Goal: Task Accomplishment & Management: Use online tool/utility

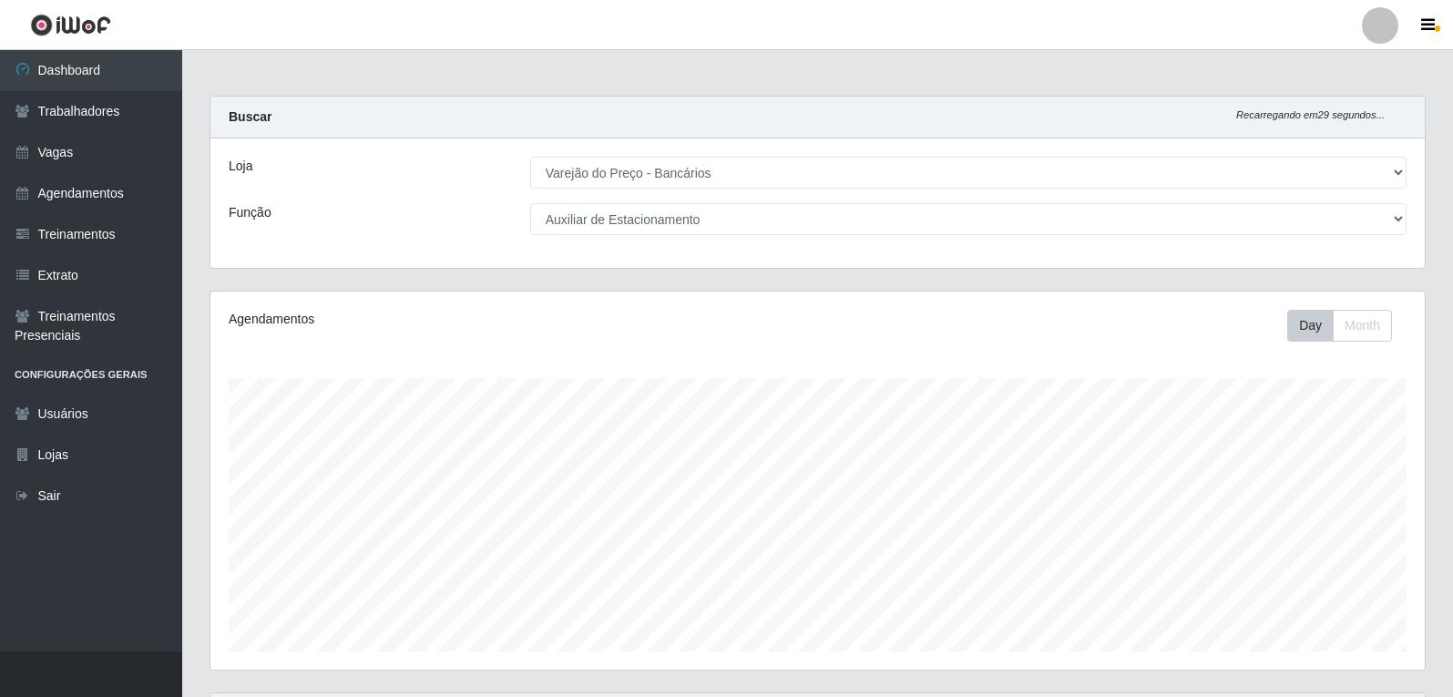
select select "157"
select select "4"
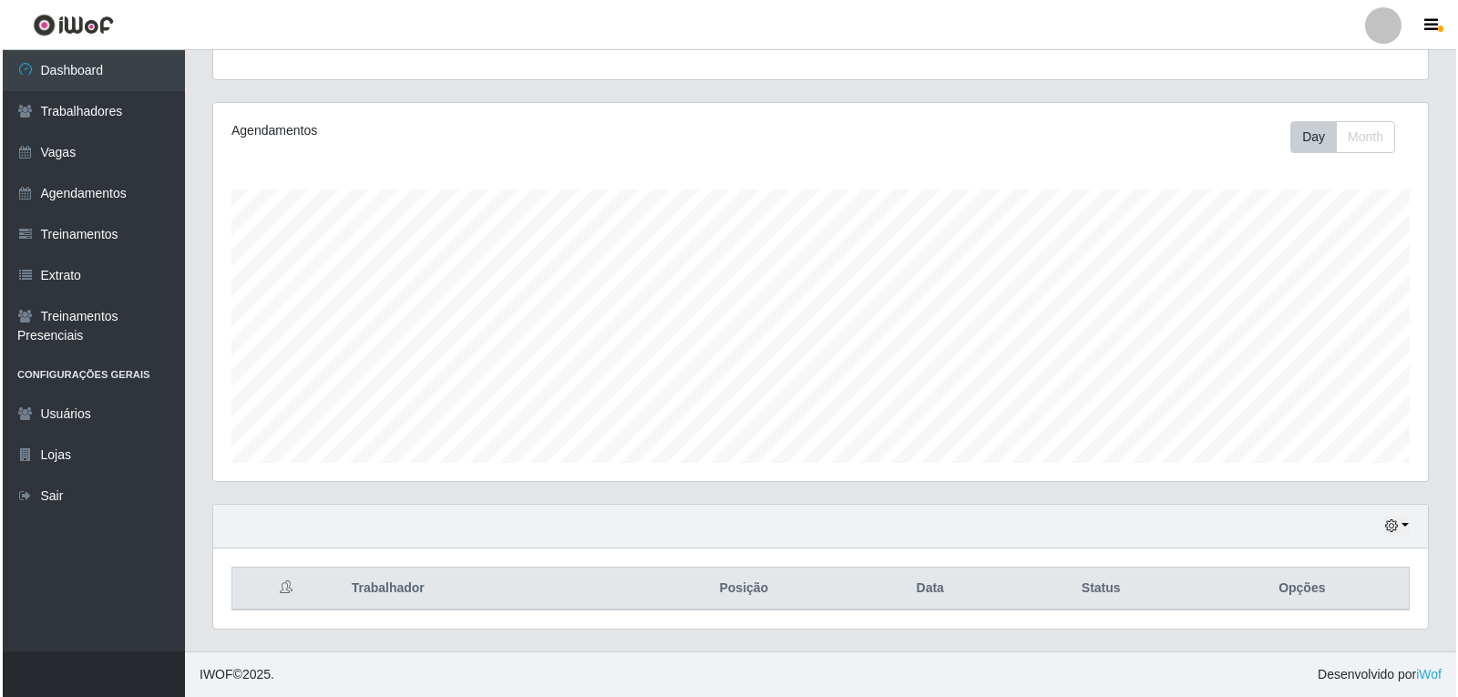
scroll to position [644, 0]
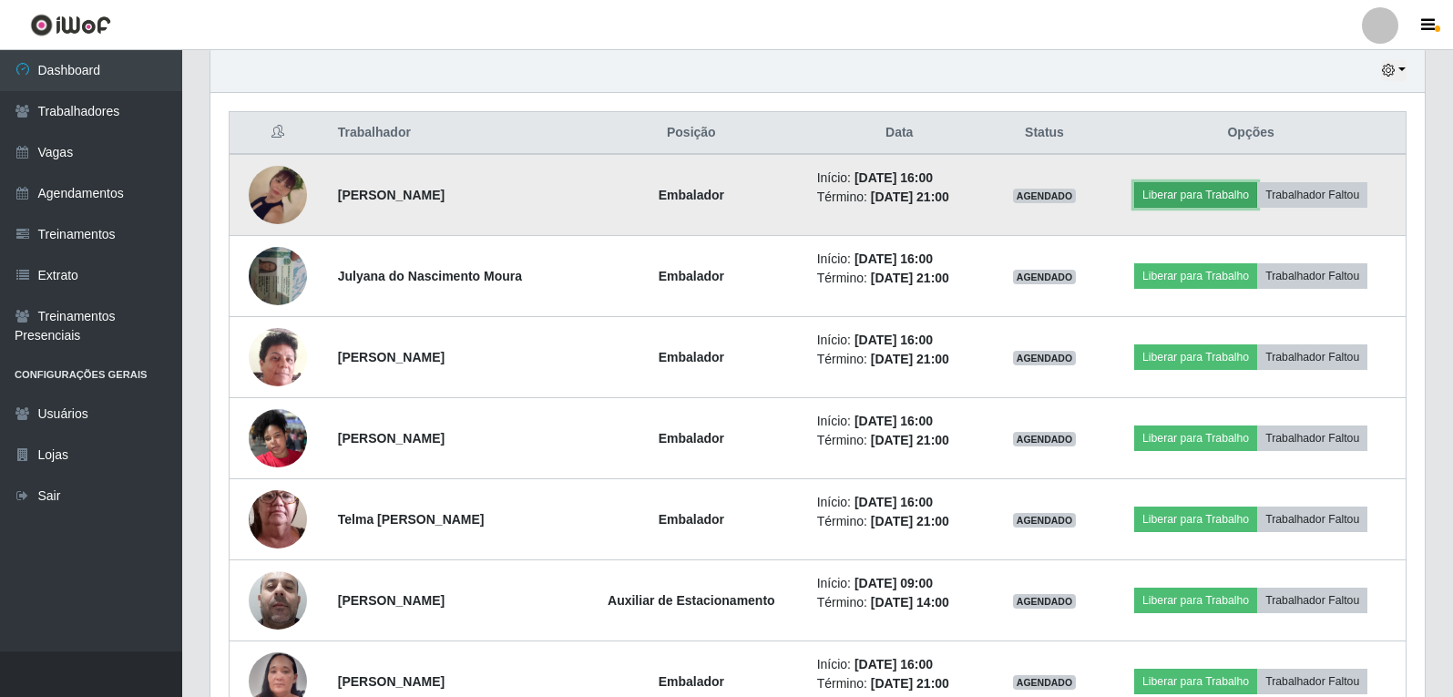
click at [1217, 193] on button "Liberar para Trabalho" at bounding box center [1195, 195] width 123 height 26
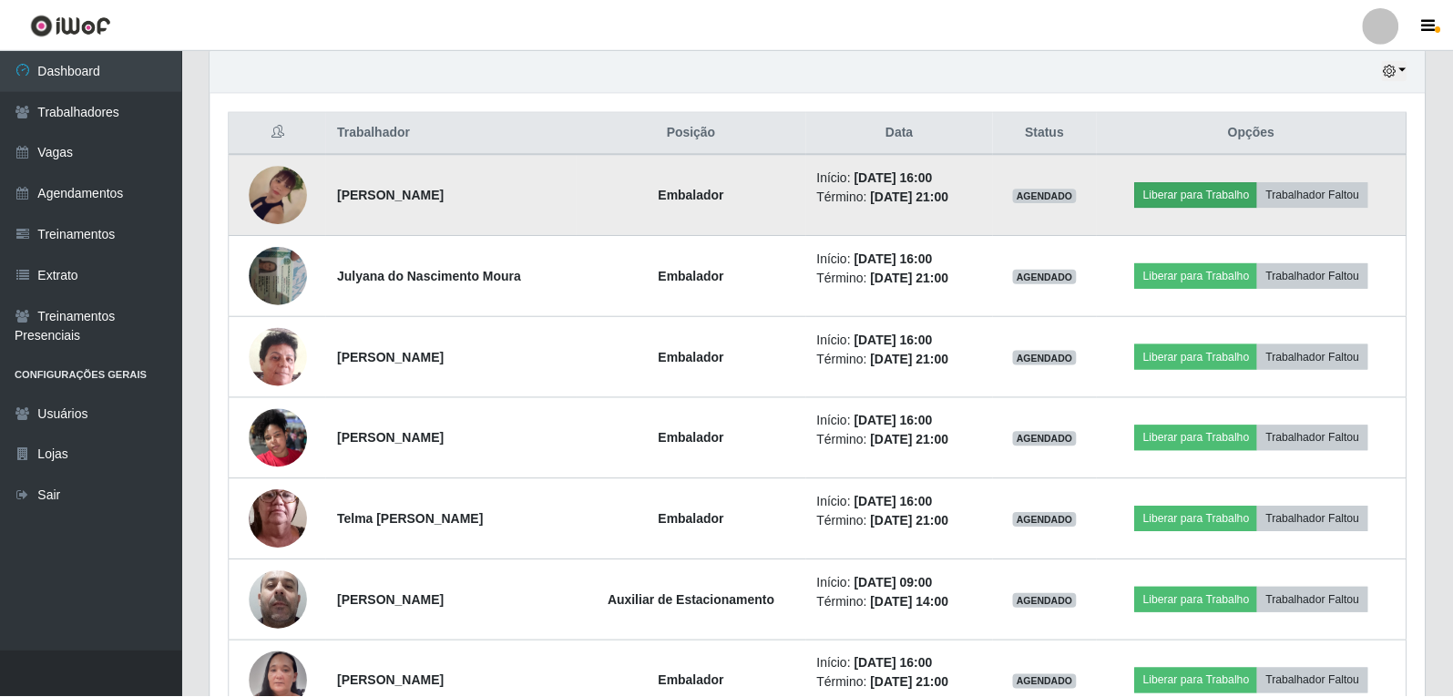
scroll to position [378, 1205]
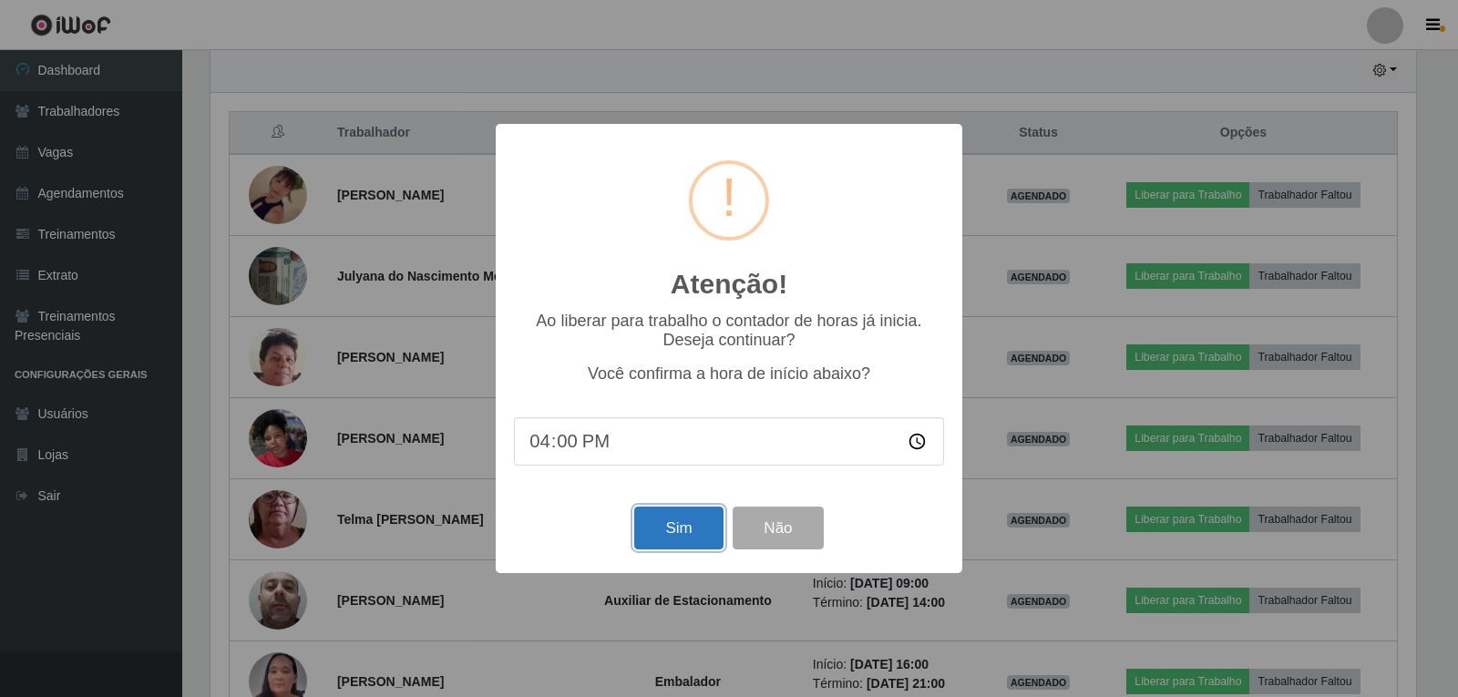
click at [668, 521] on button "Sim" at bounding box center [678, 528] width 88 height 43
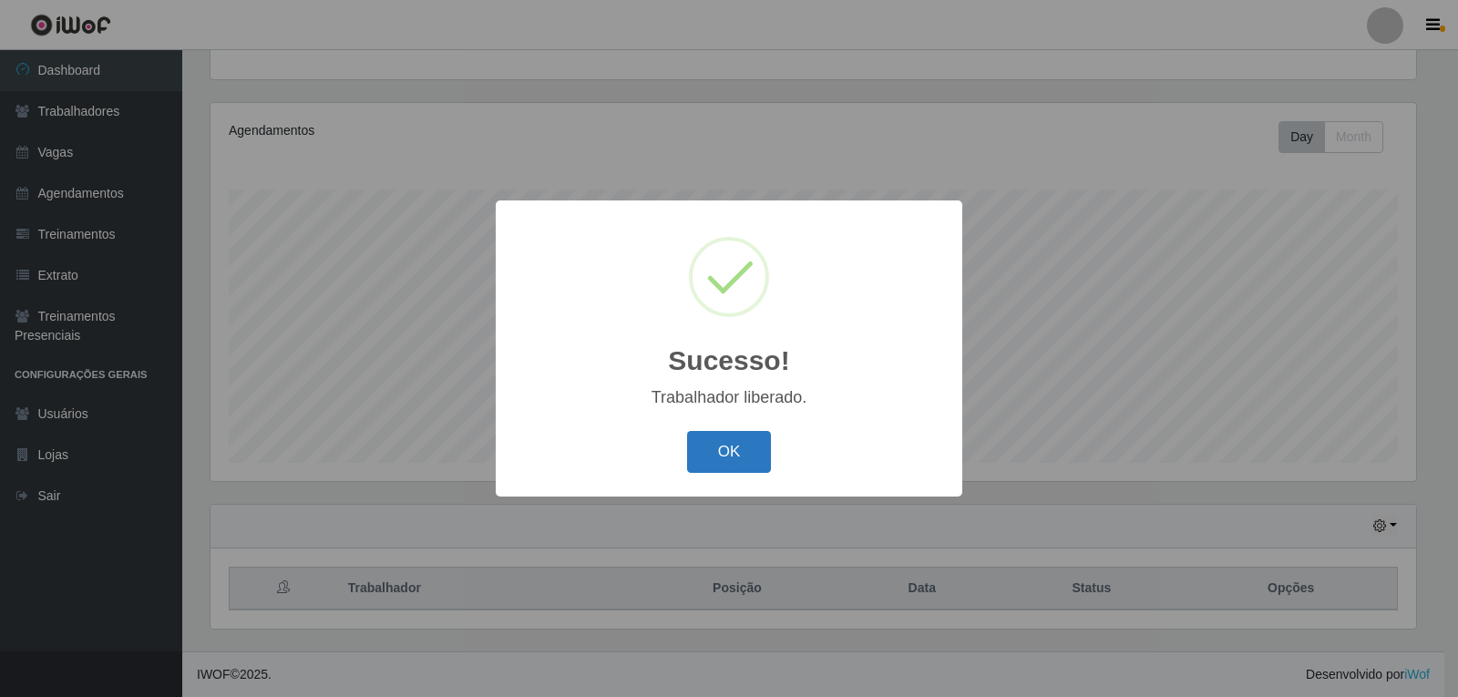
click at [729, 436] on button "OK" at bounding box center [729, 452] width 85 height 43
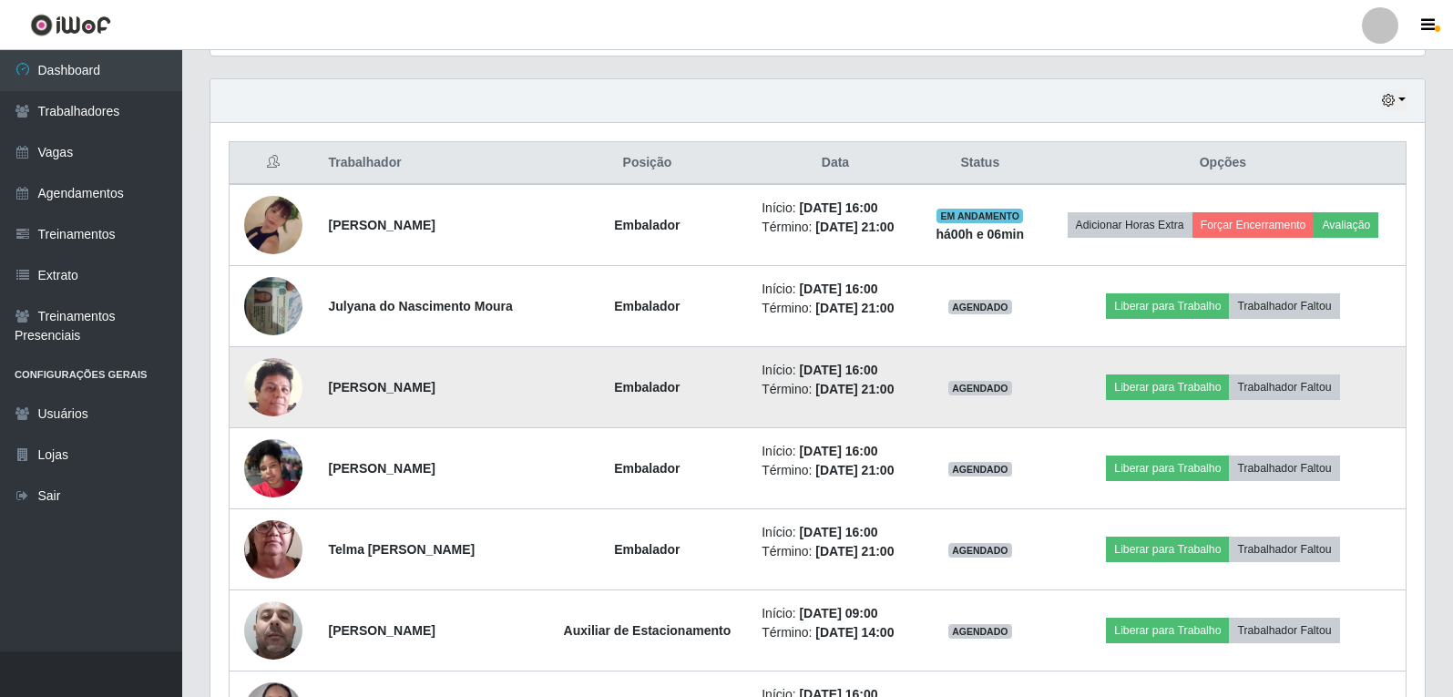
scroll to position [644, 0]
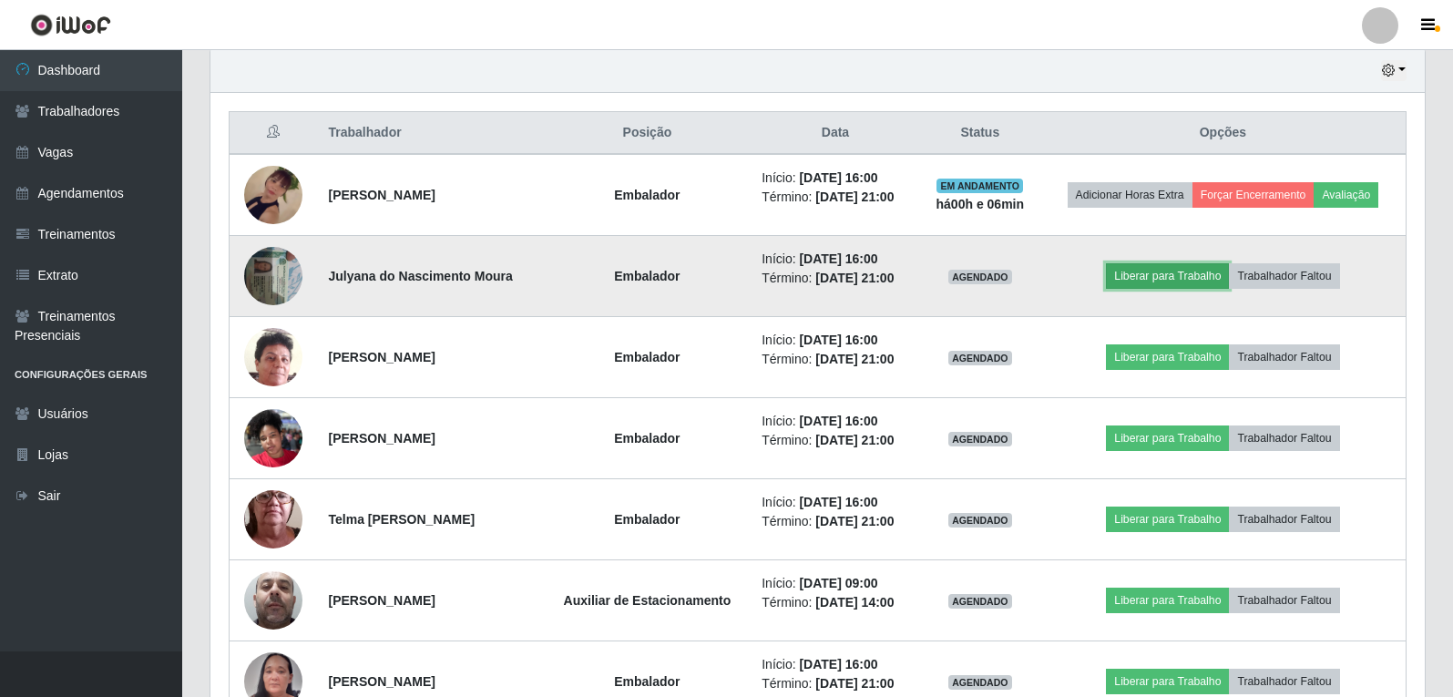
click at [1160, 281] on button "Liberar para Trabalho" at bounding box center [1167, 276] width 123 height 26
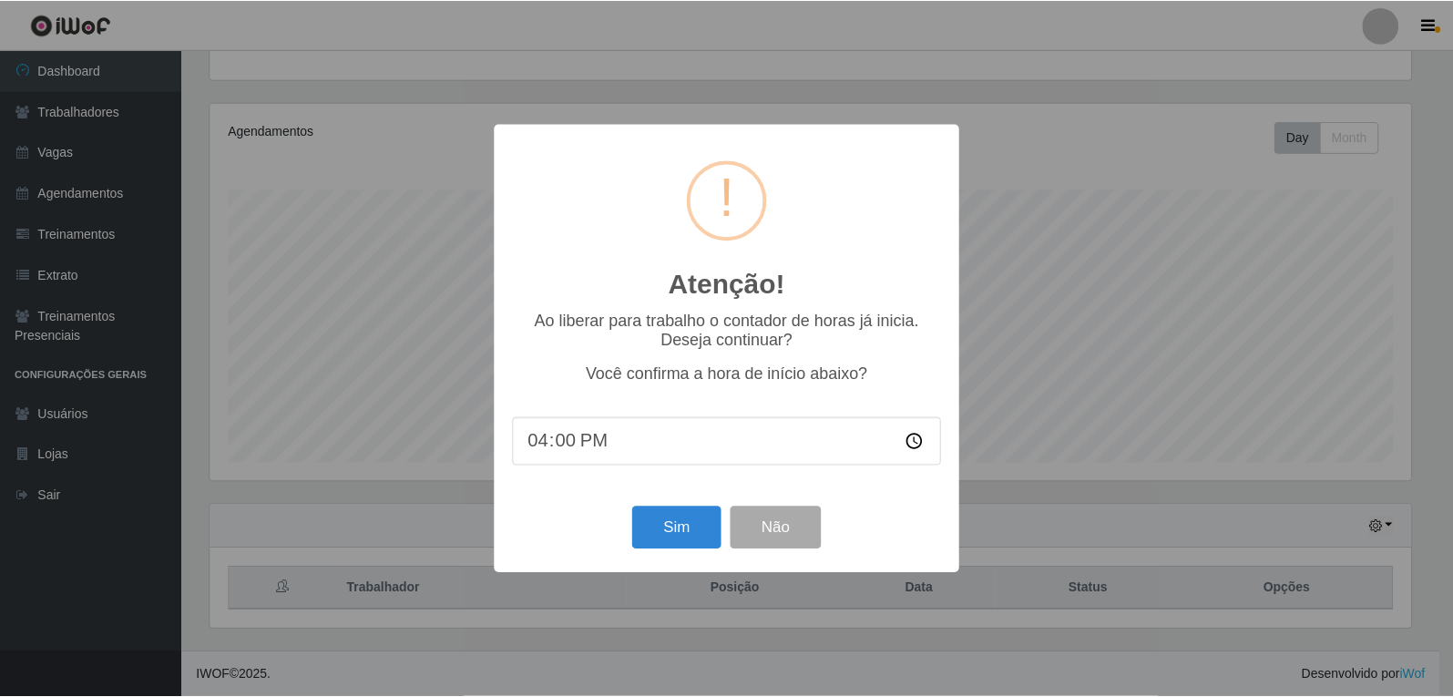
scroll to position [189, 0]
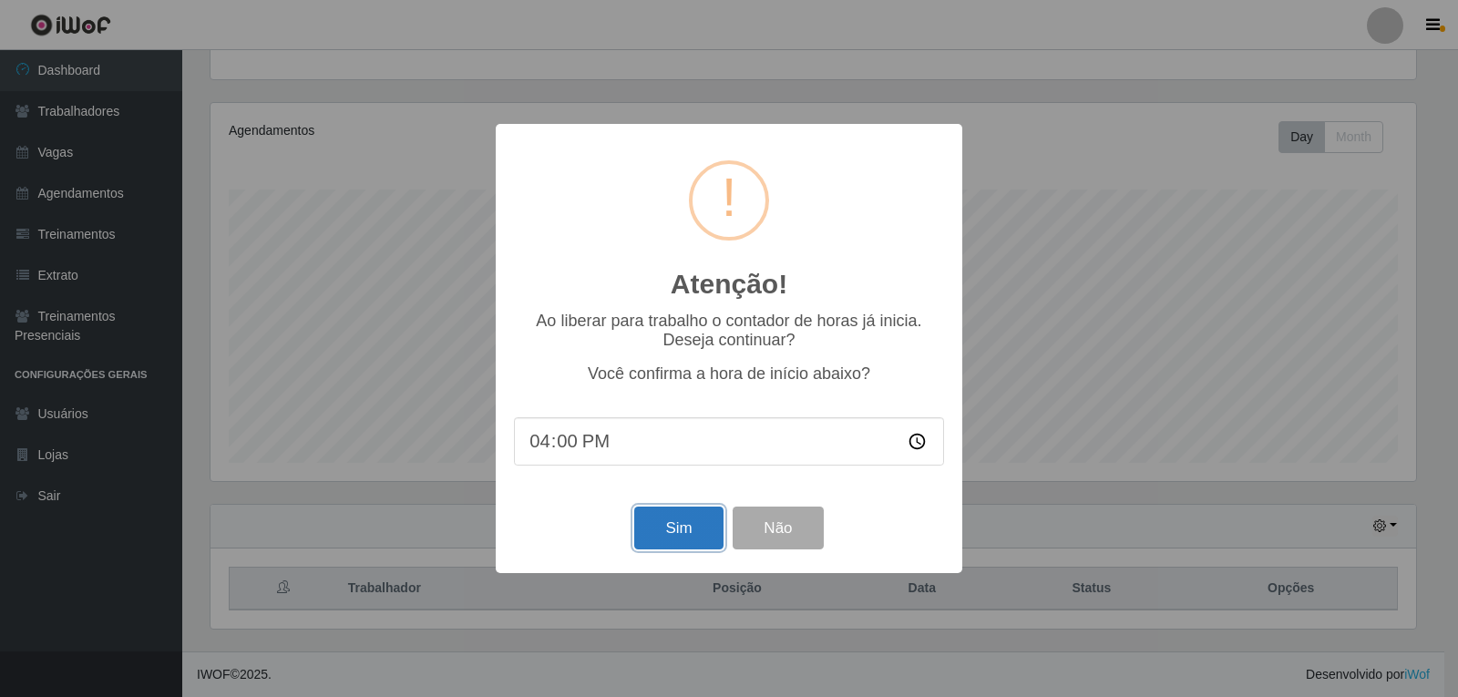
click at [672, 518] on button "Sim" at bounding box center [678, 528] width 88 height 43
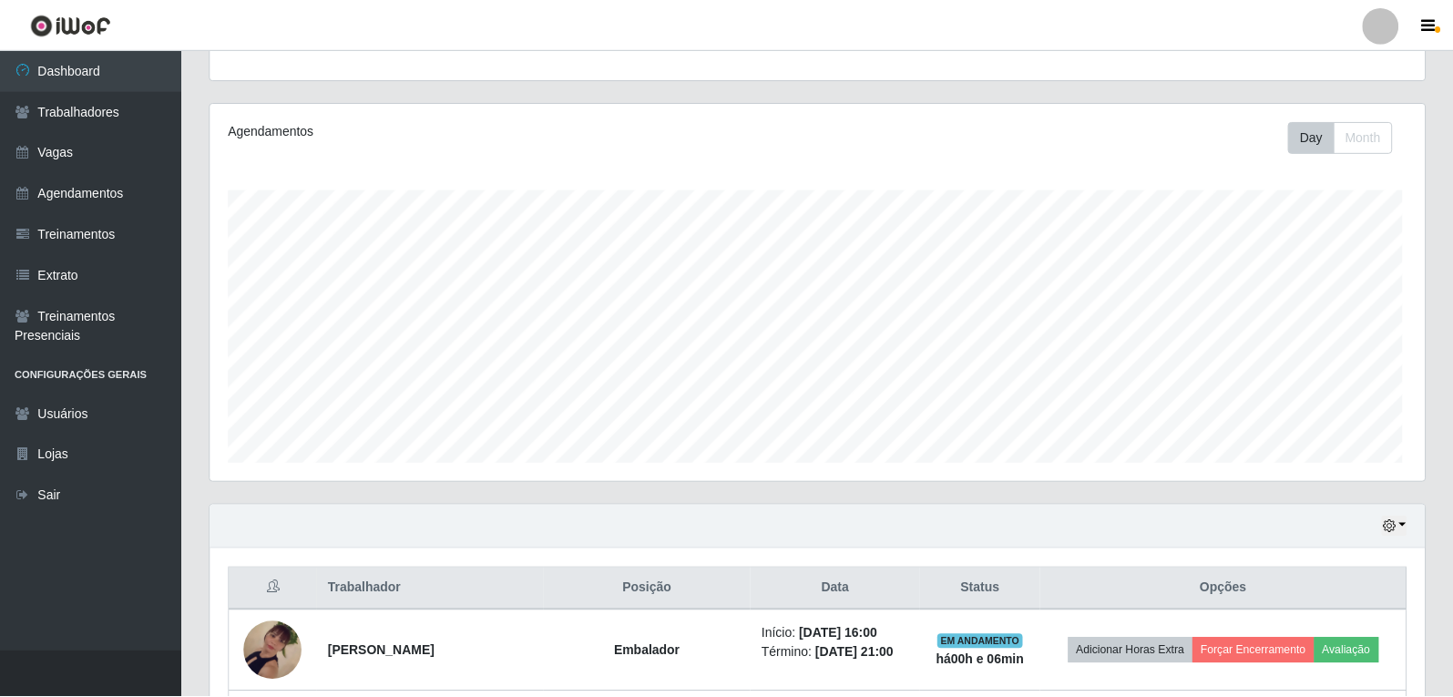
scroll to position [378, 1205]
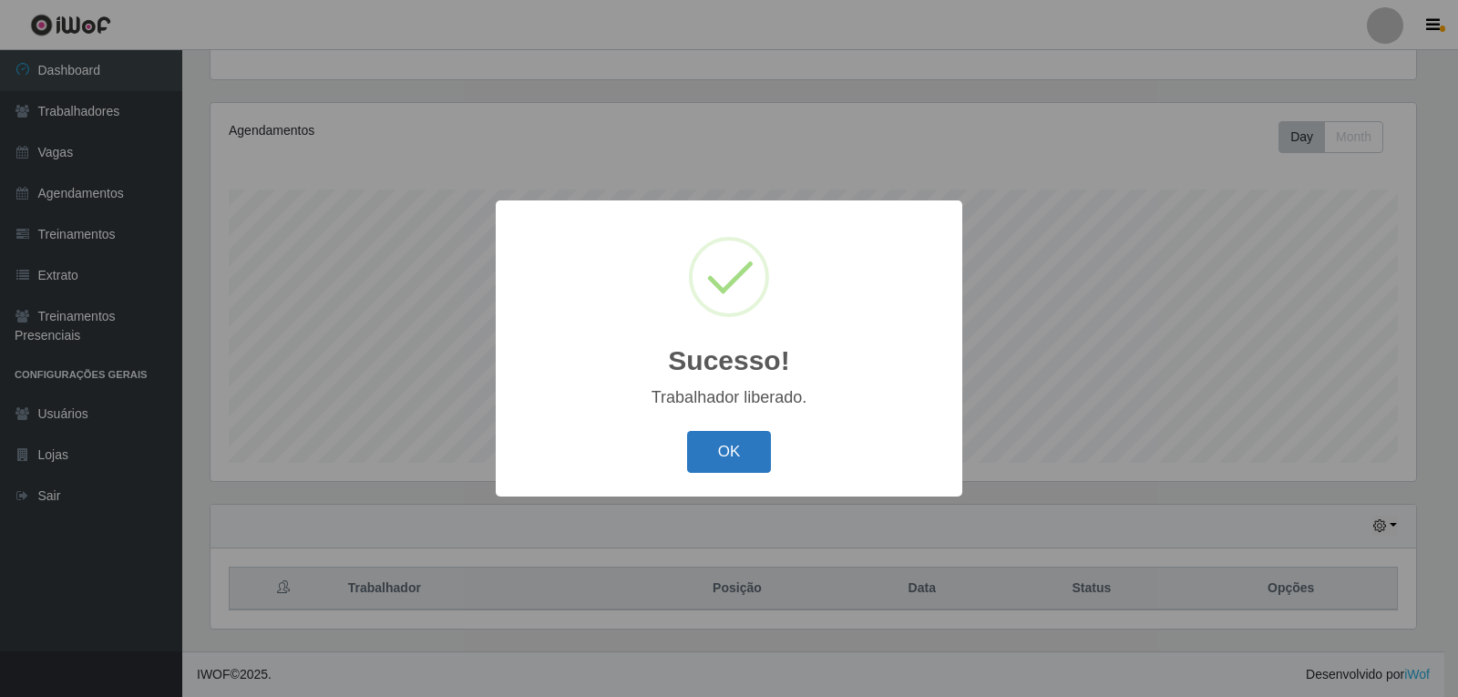
click at [741, 444] on button "OK" at bounding box center [729, 452] width 85 height 43
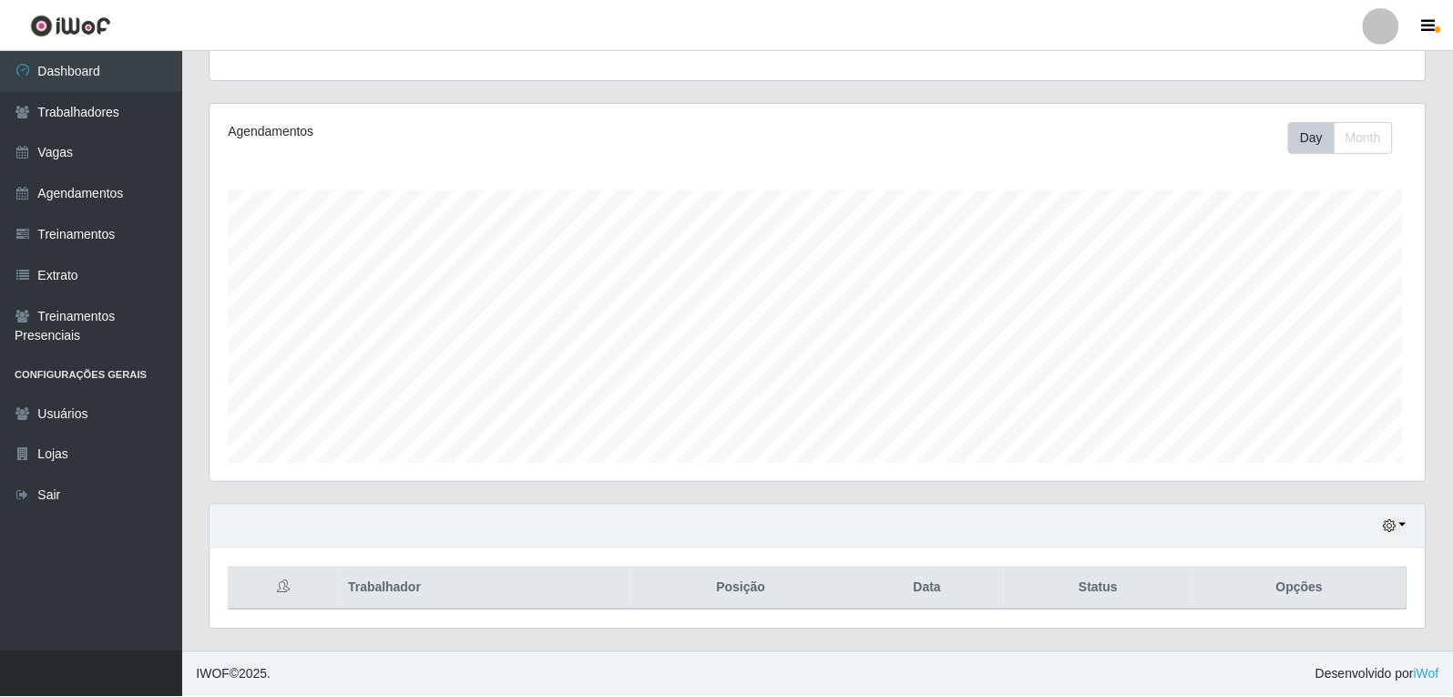
scroll to position [378, 1215]
click at [1131, 488] on div "Agendamentos Day Month 13/07 Agendamentos 35" at bounding box center [818, 303] width 1244 height 402
click at [1393, 526] on icon "button" at bounding box center [1388, 525] width 13 height 13
click at [1391, 526] on icon "button" at bounding box center [1388, 525] width 13 height 13
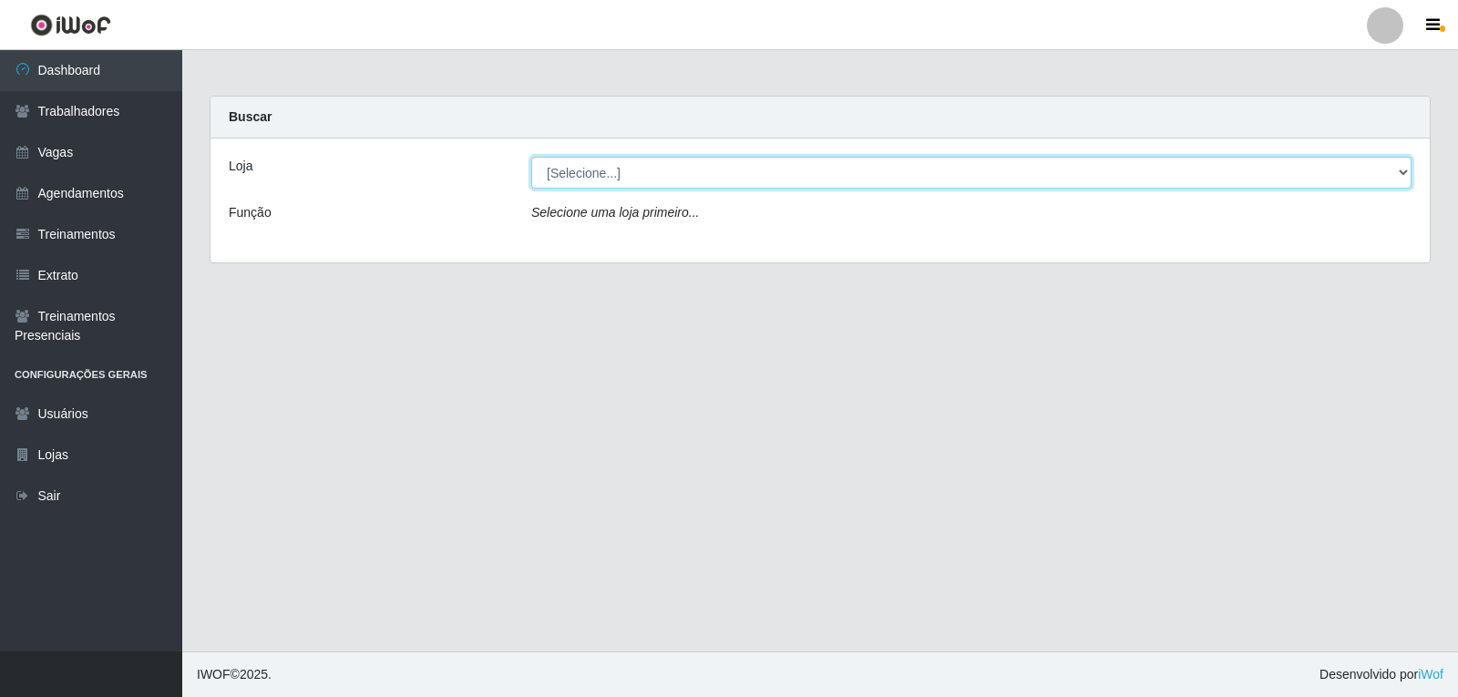
click at [787, 169] on select "[Selecione...] Varejão do Preço - Bancários" at bounding box center [971, 173] width 880 height 32
select select "157"
click at [531, 157] on select "[Selecione...] Varejão do Preço - Bancários" at bounding box center [971, 173] width 880 height 32
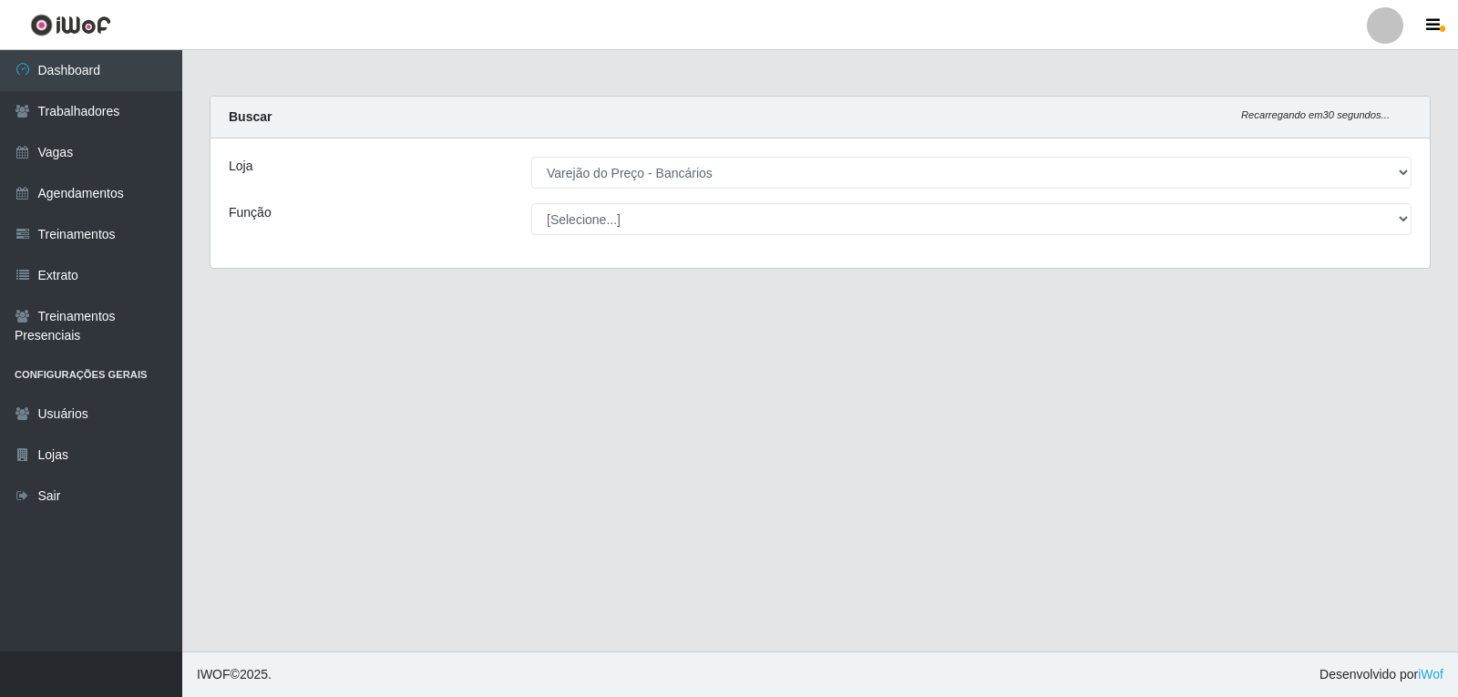
click at [781, 221] on select "[Selecione...] Auxiliar de Estacionamento Auxiliar de Estacionamento + Auxiliar…" at bounding box center [971, 219] width 880 height 32
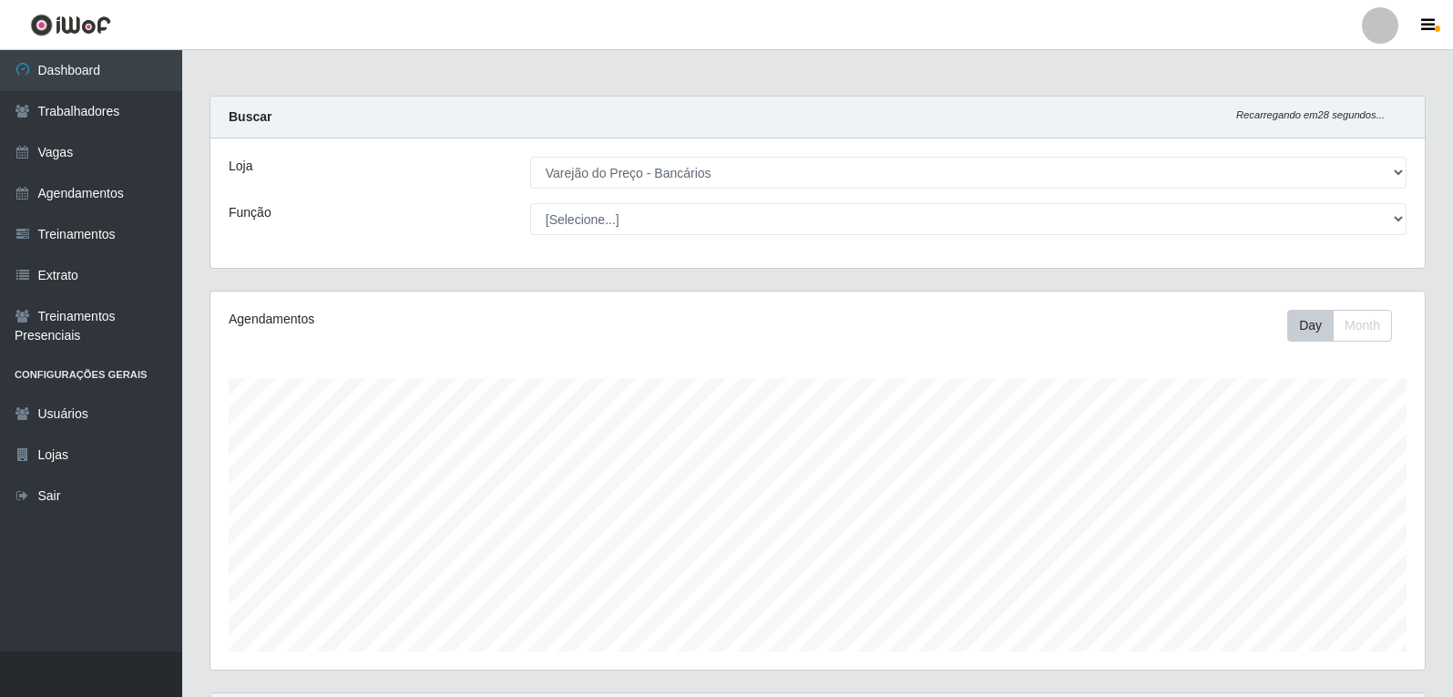
scroll to position [378, 1215]
select select "1"
click at [530, 203] on select "[Selecione...] Auxiliar de Estacionamento Auxiliar de Estacionamento + Auxiliar…" at bounding box center [968, 219] width 877 height 32
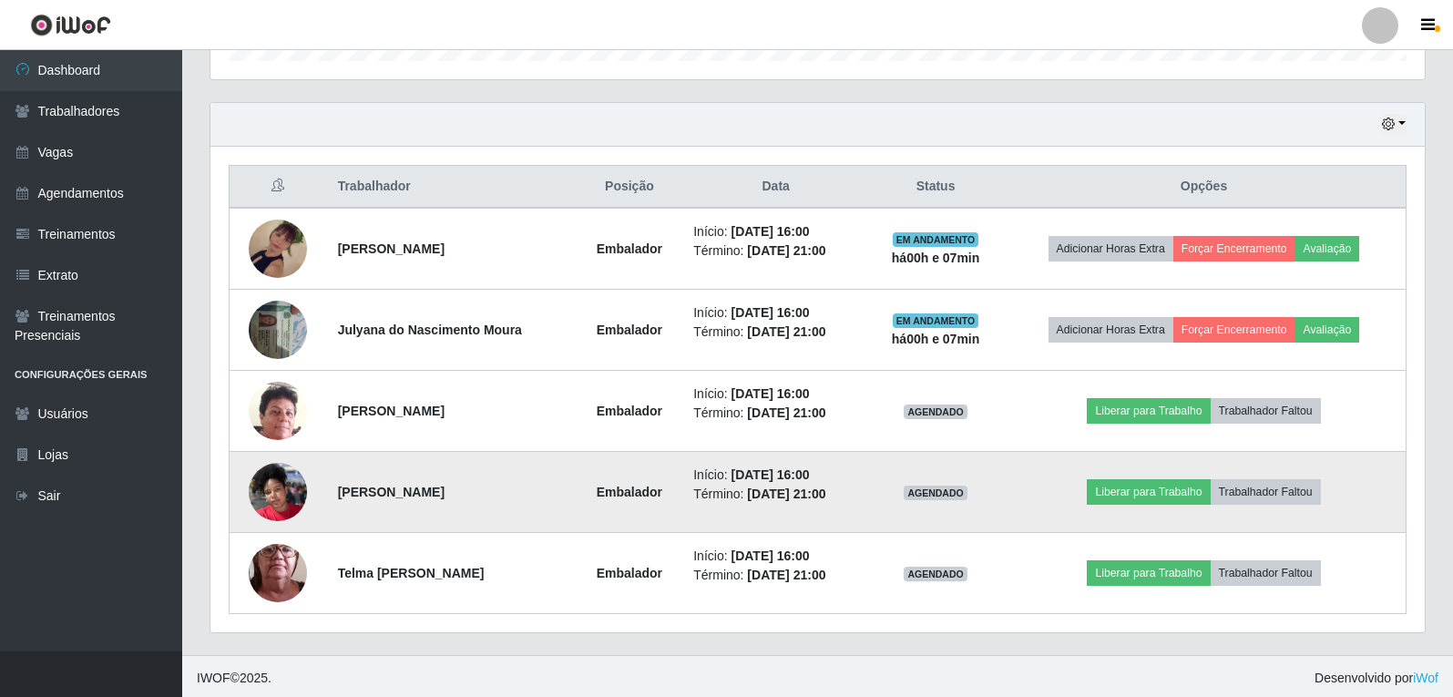
scroll to position [594, 0]
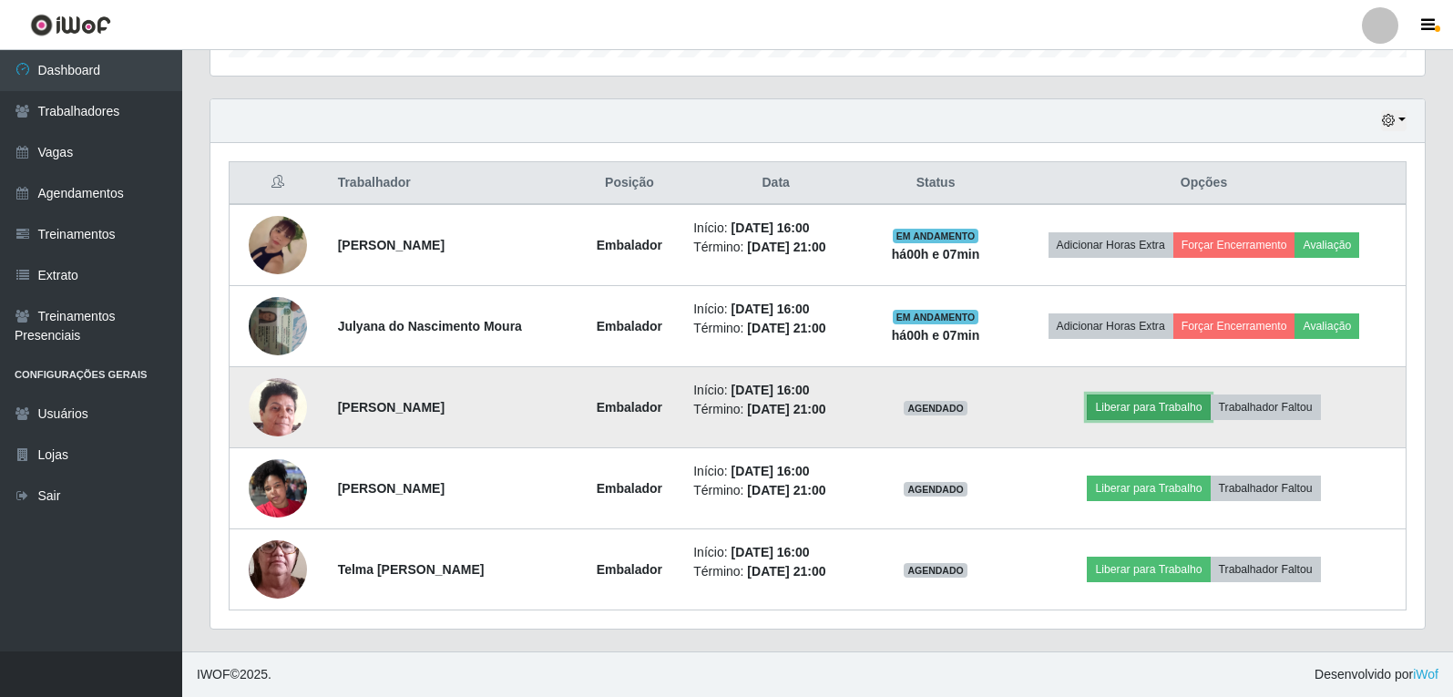
click at [1166, 413] on button "Liberar para Trabalho" at bounding box center [1148, 408] width 123 height 26
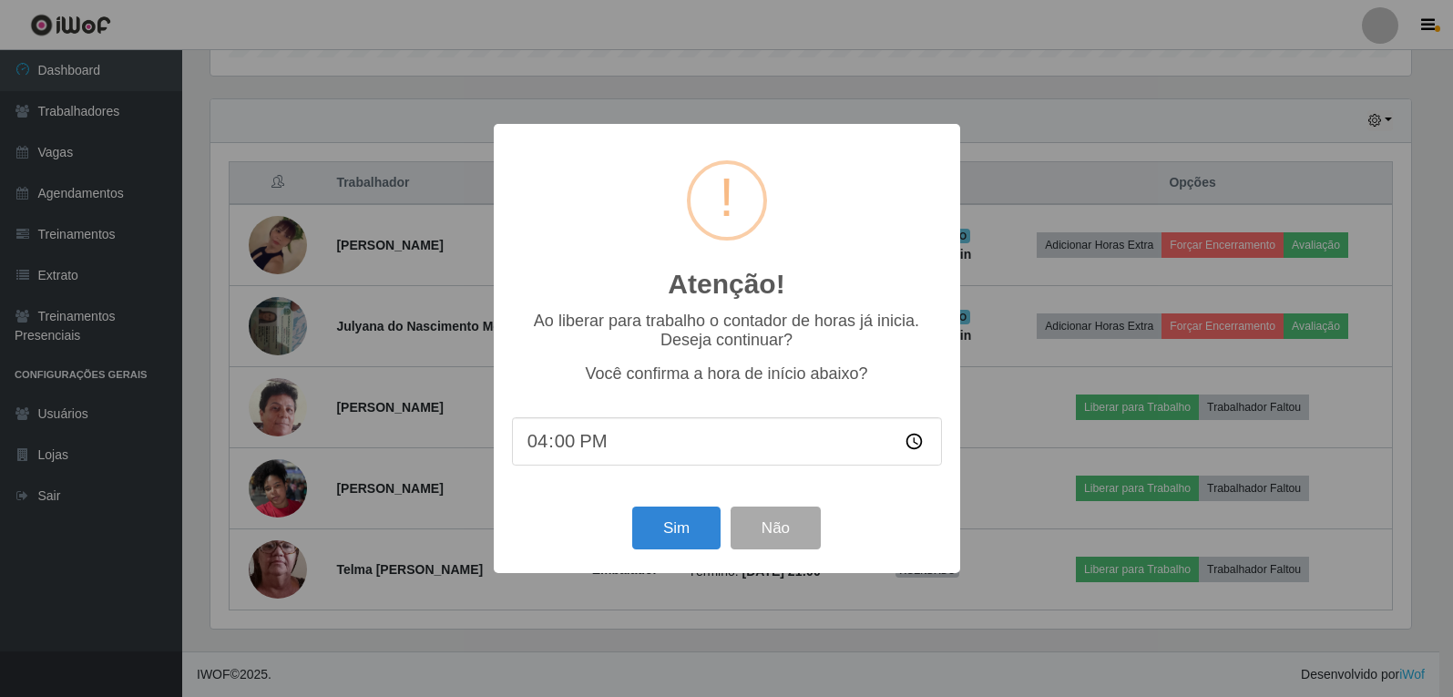
scroll to position [378, 1205]
click at [715, 529] on button "Sim" at bounding box center [678, 528] width 88 height 43
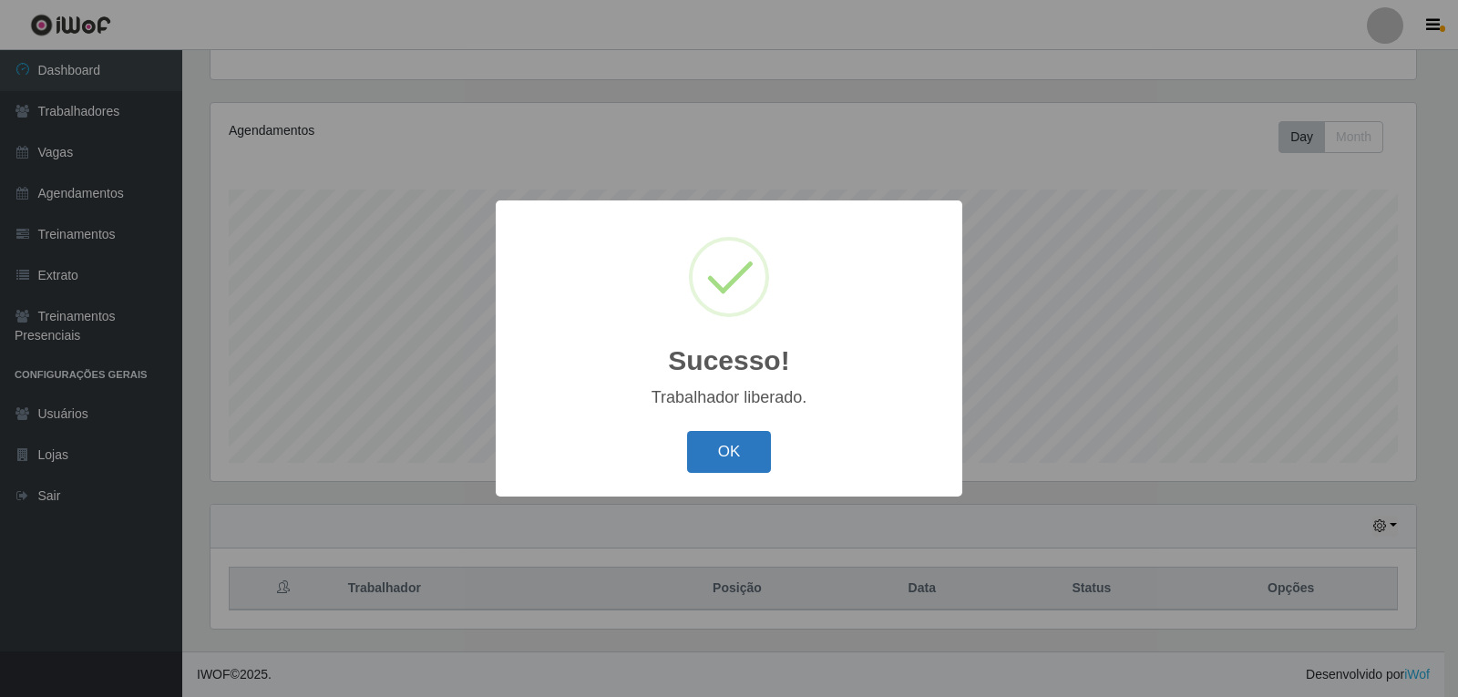
click at [714, 440] on button "OK" at bounding box center [729, 452] width 85 height 43
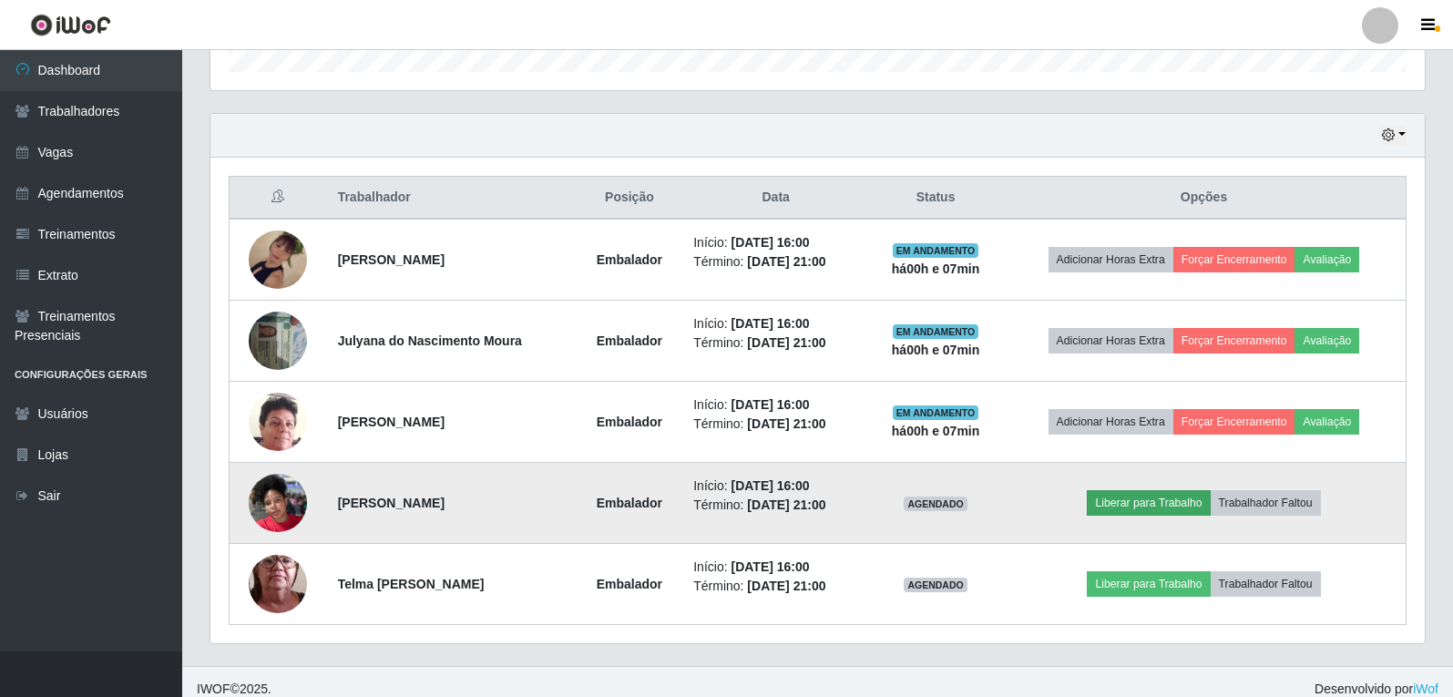
scroll to position [594, 0]
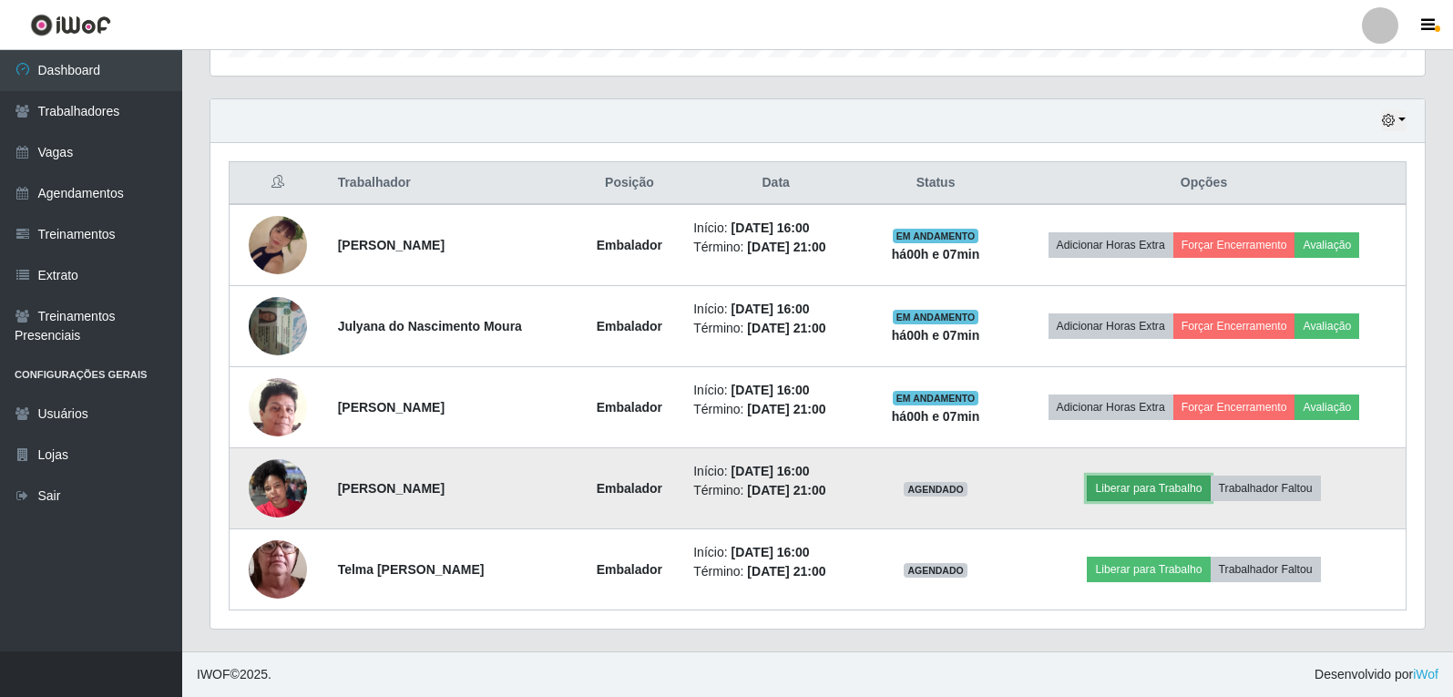
click at [1157, 497] on button "Liberar para Trabalho" at bounding box center [1148, 489] width 123 height 26
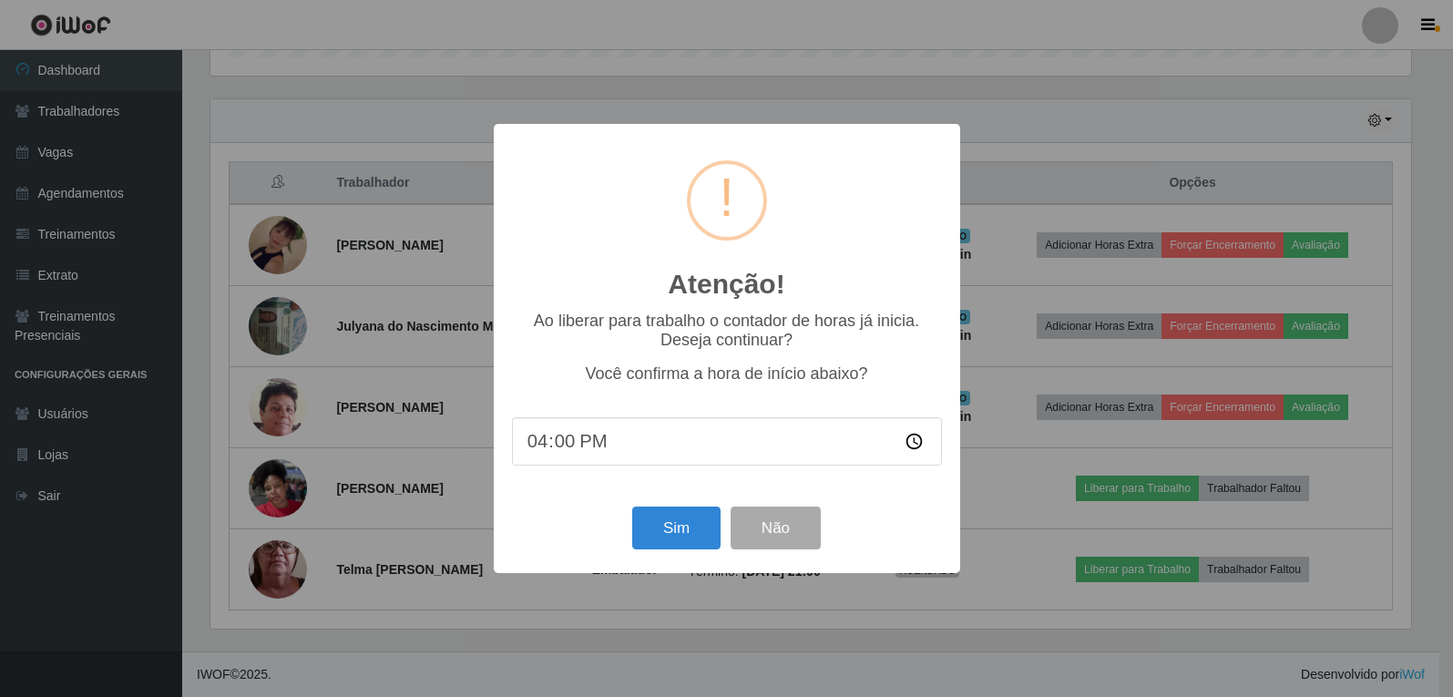
scroll to position [378, 1205]
click at [657, 535] on button "Sim" at bounding box center [678, 528] width 88 height 43
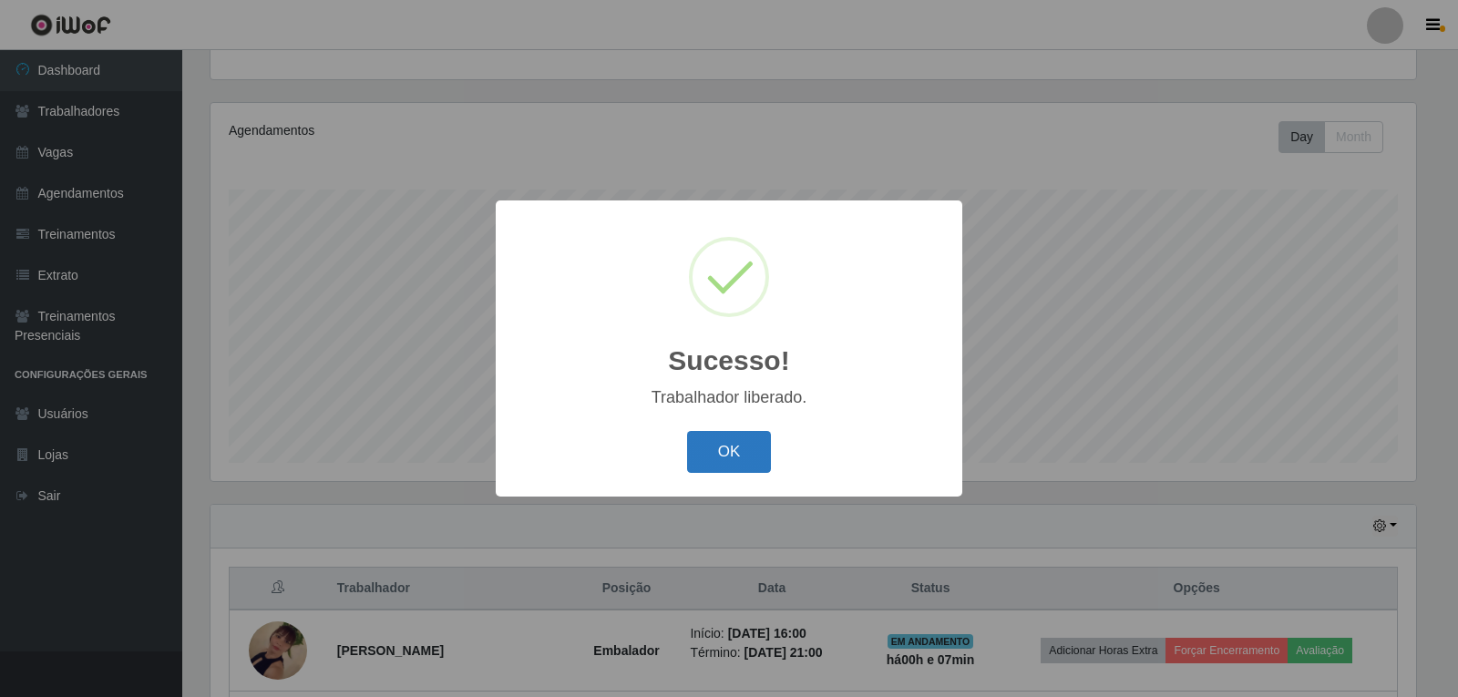
click at [739, 467] on button "OK" at bounding box center [729, 452] width 85 height 43
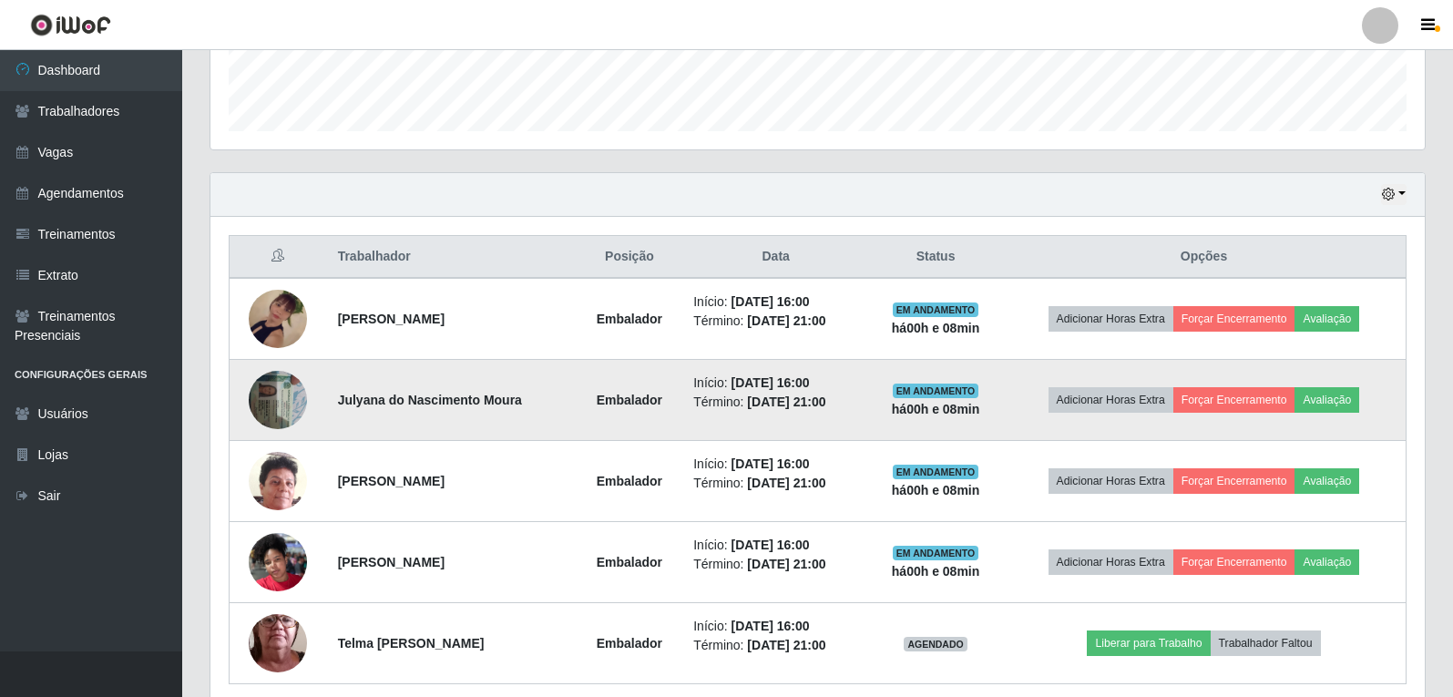
scroll to position [553, 0]
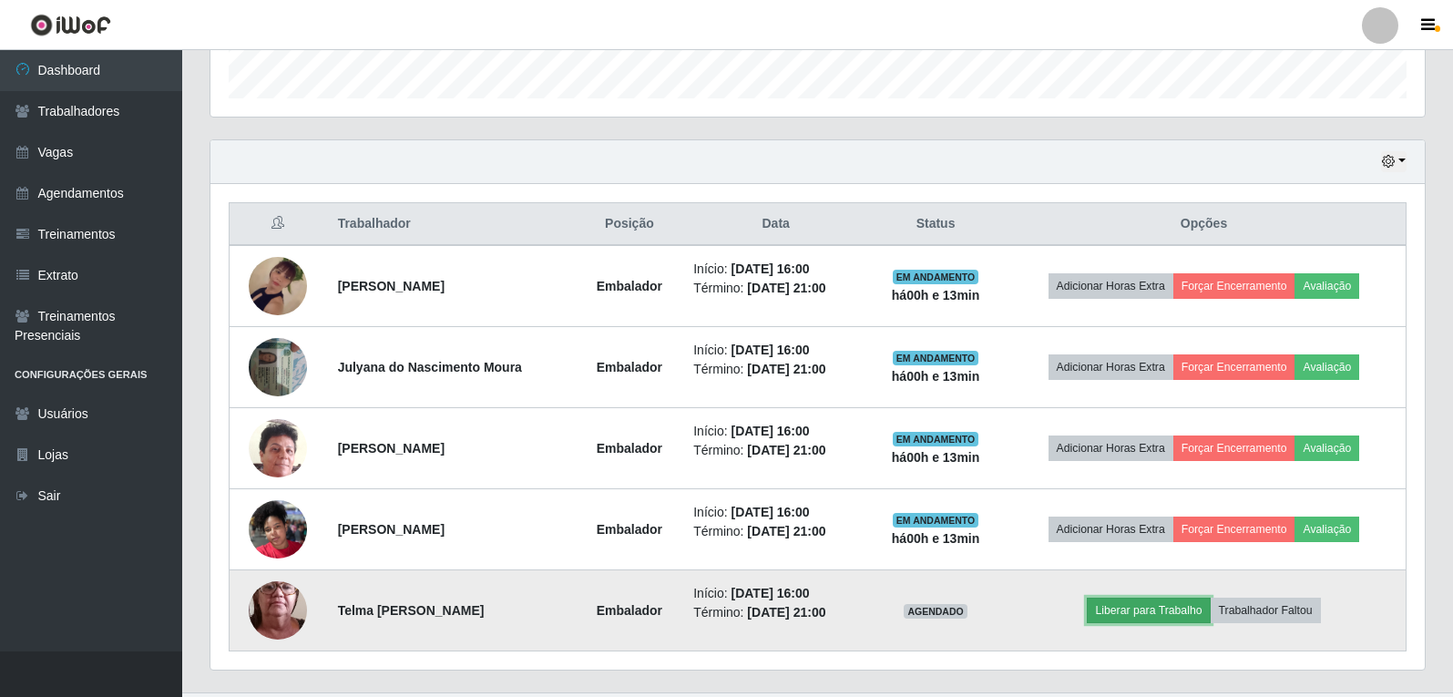
click at [1186, 609] on button "Liberar para Trabalho" at bounding box center [1148, 611] width 123 height 26
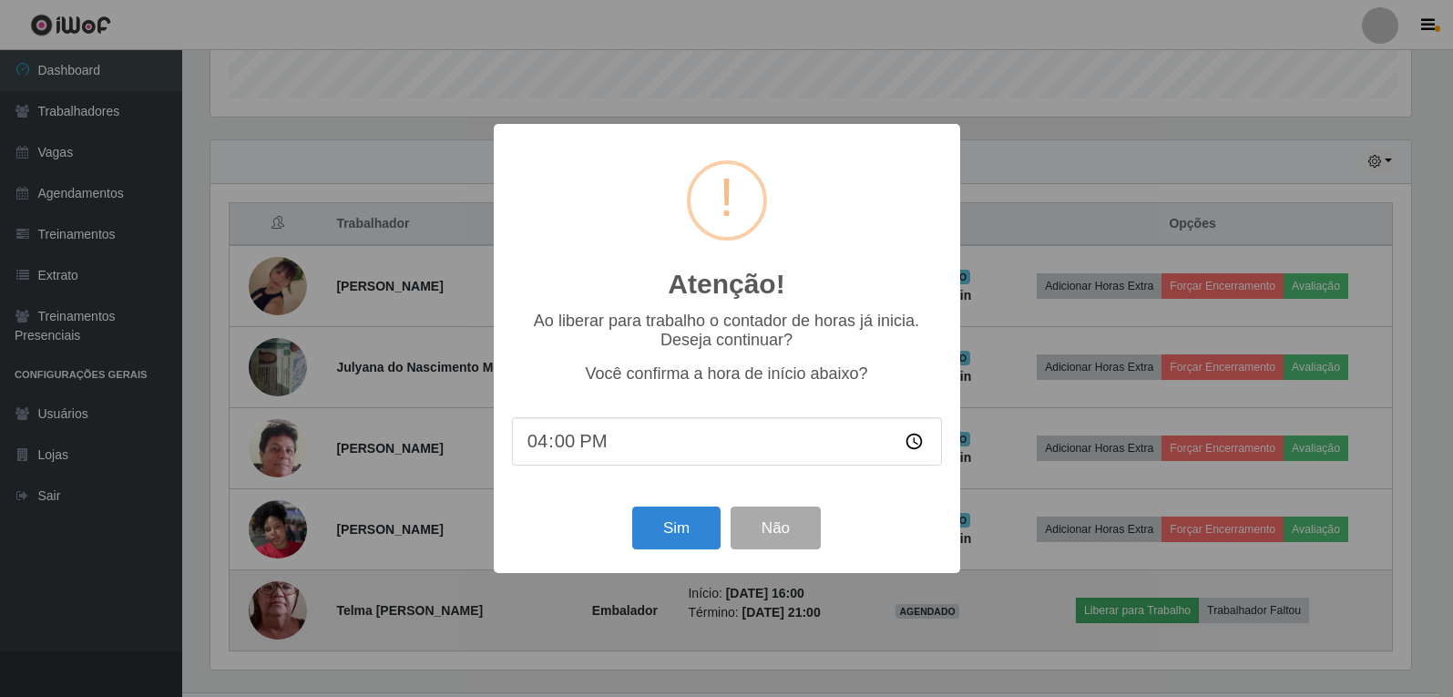
scroll to position [378, 1205]
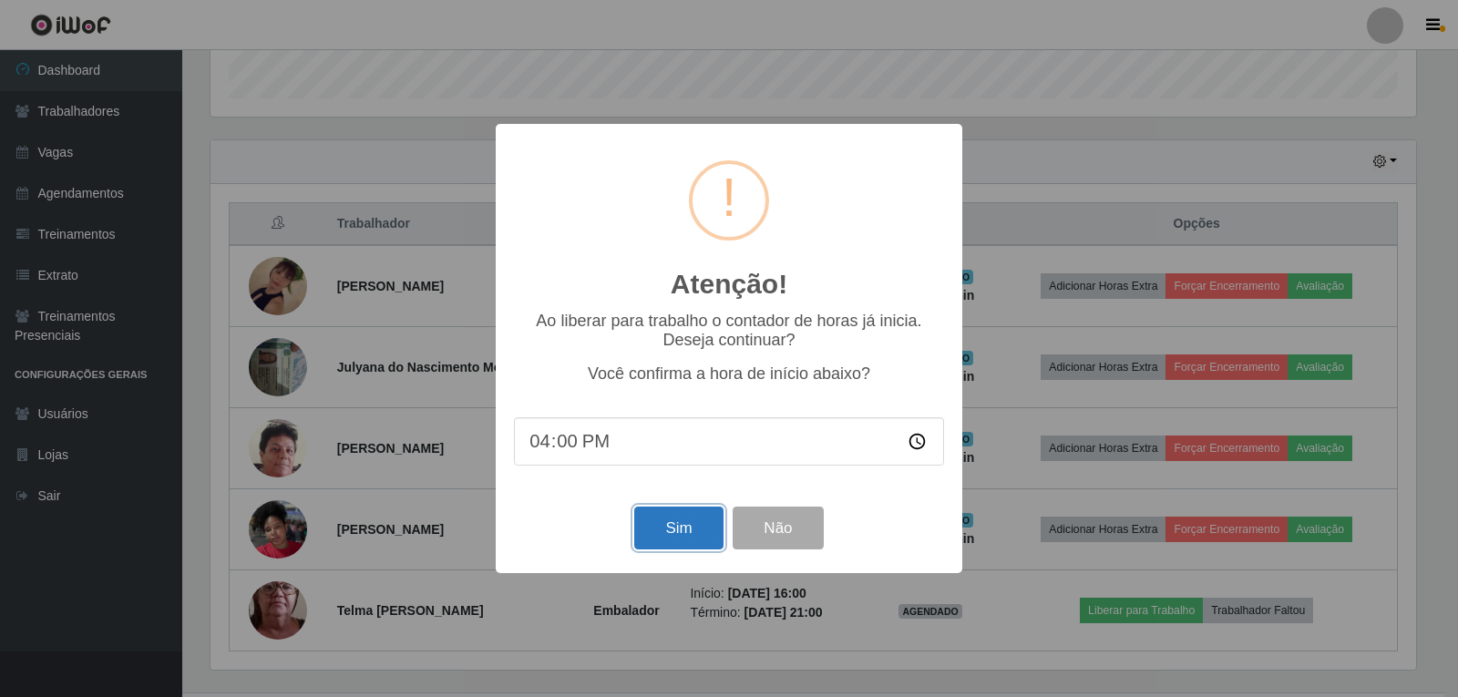
click at [665, 525] on button "Sim" at bounding box center [678, 528] width 88 height 43
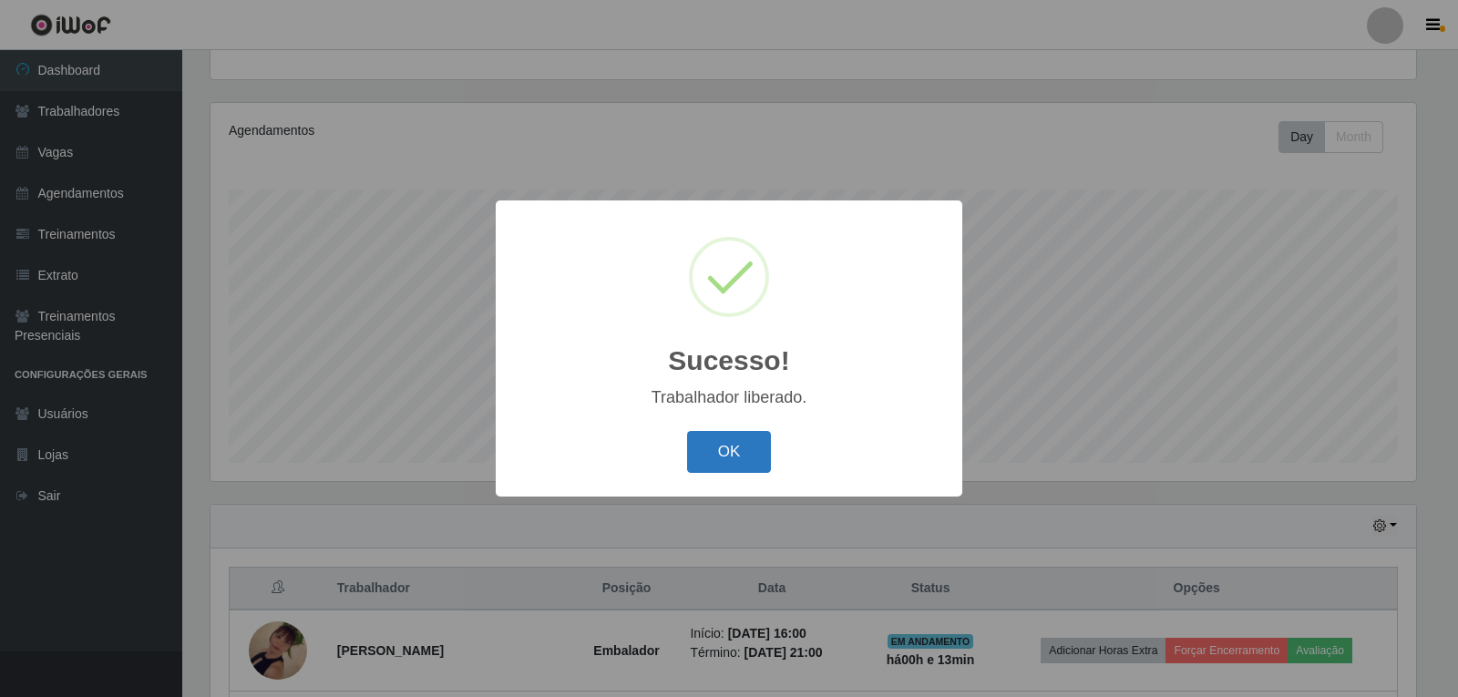
click at [748, 460] on button "OK" at bounding box center [729, 452] width 85 height 43
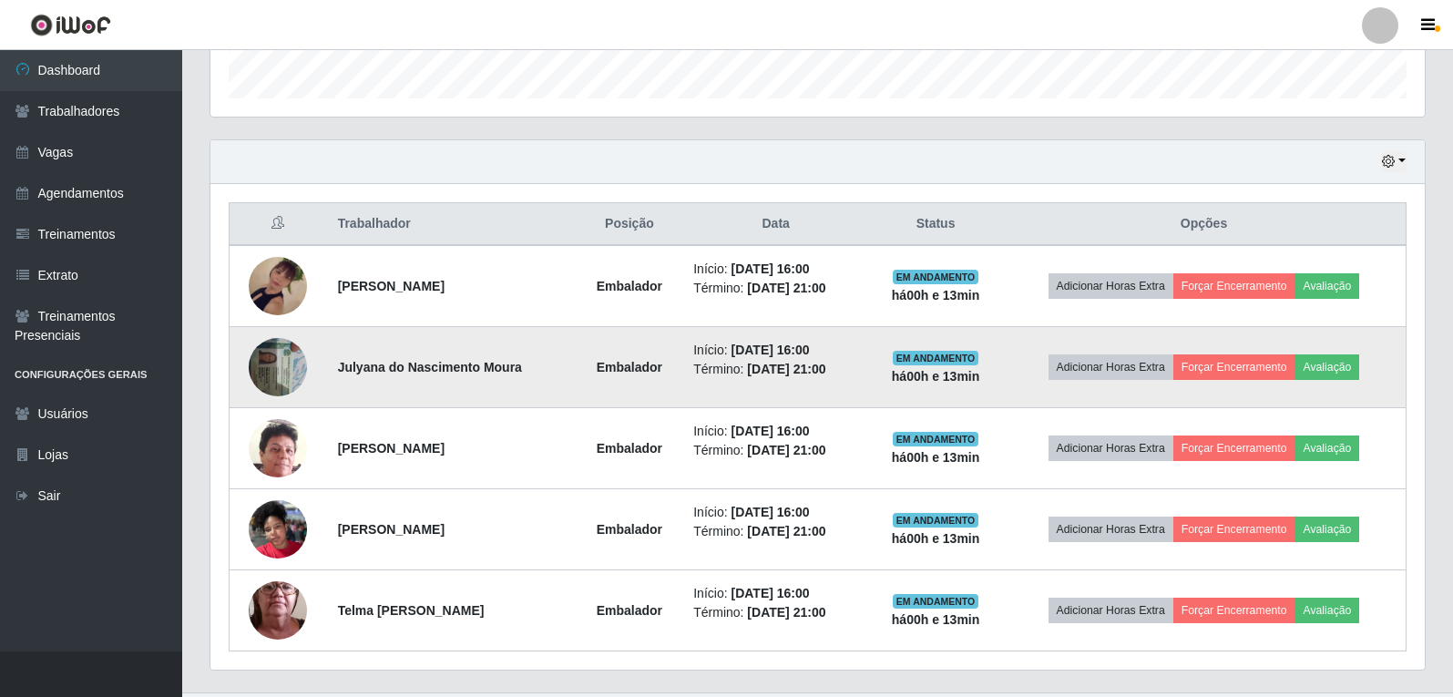
scroll to position [594, 0]
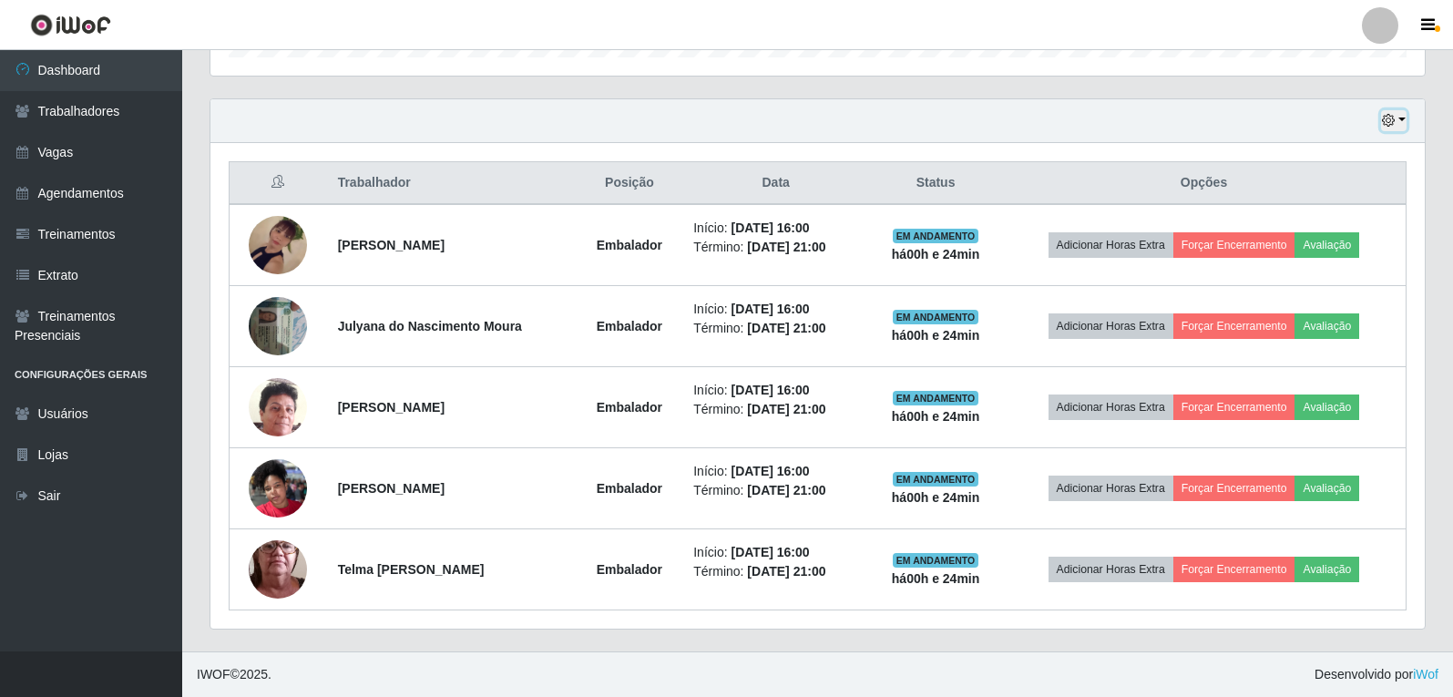
click at [1390, 123] on icon "button" at bounding box center [1388, 120] width 13 height 13
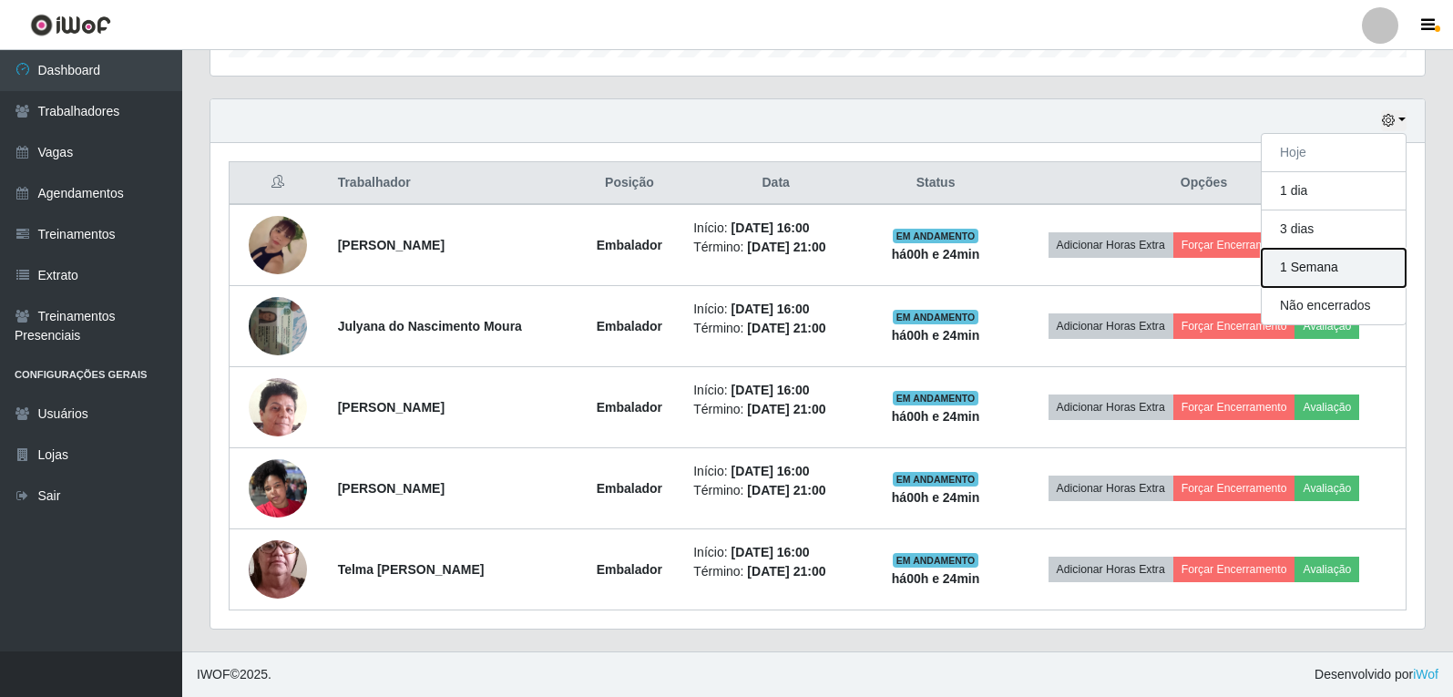
click at [1318, 266] on button "1 Semana" at bounding box center [1334, 268] width 144 height 38
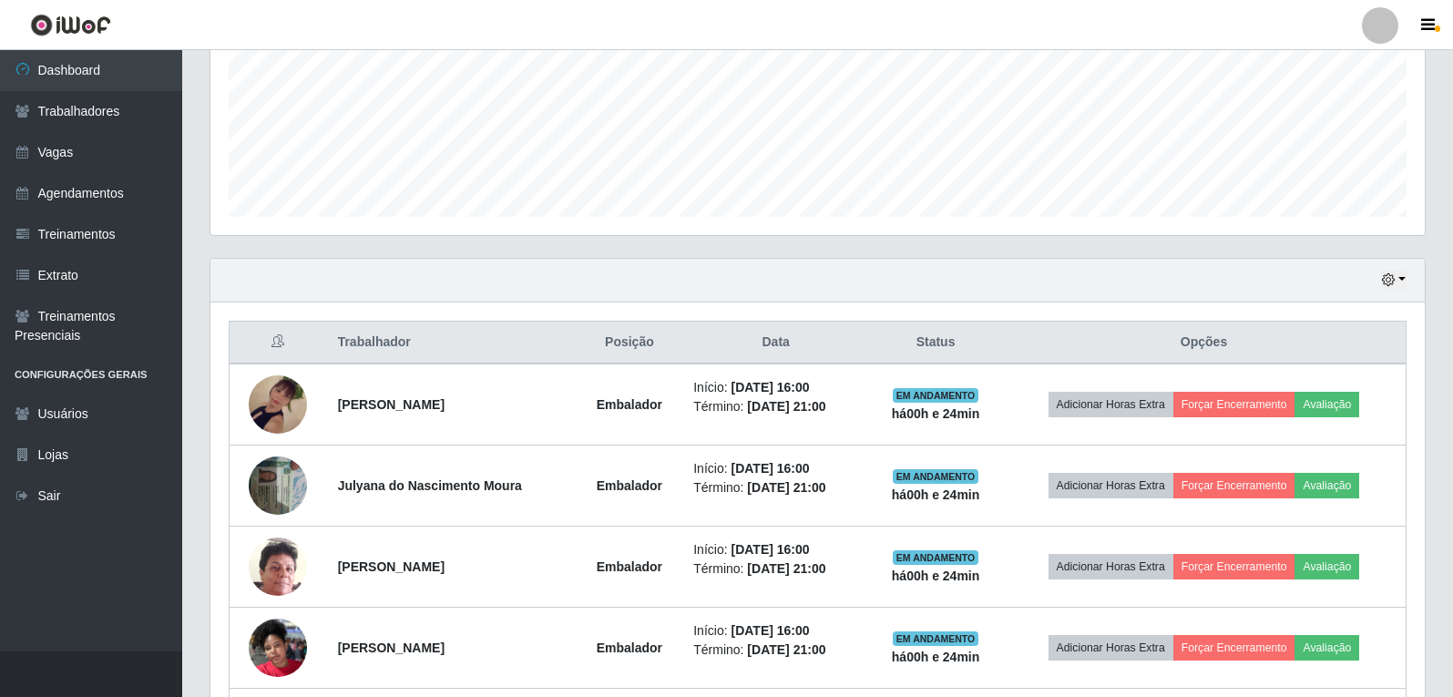
scroll to position [412, 0]
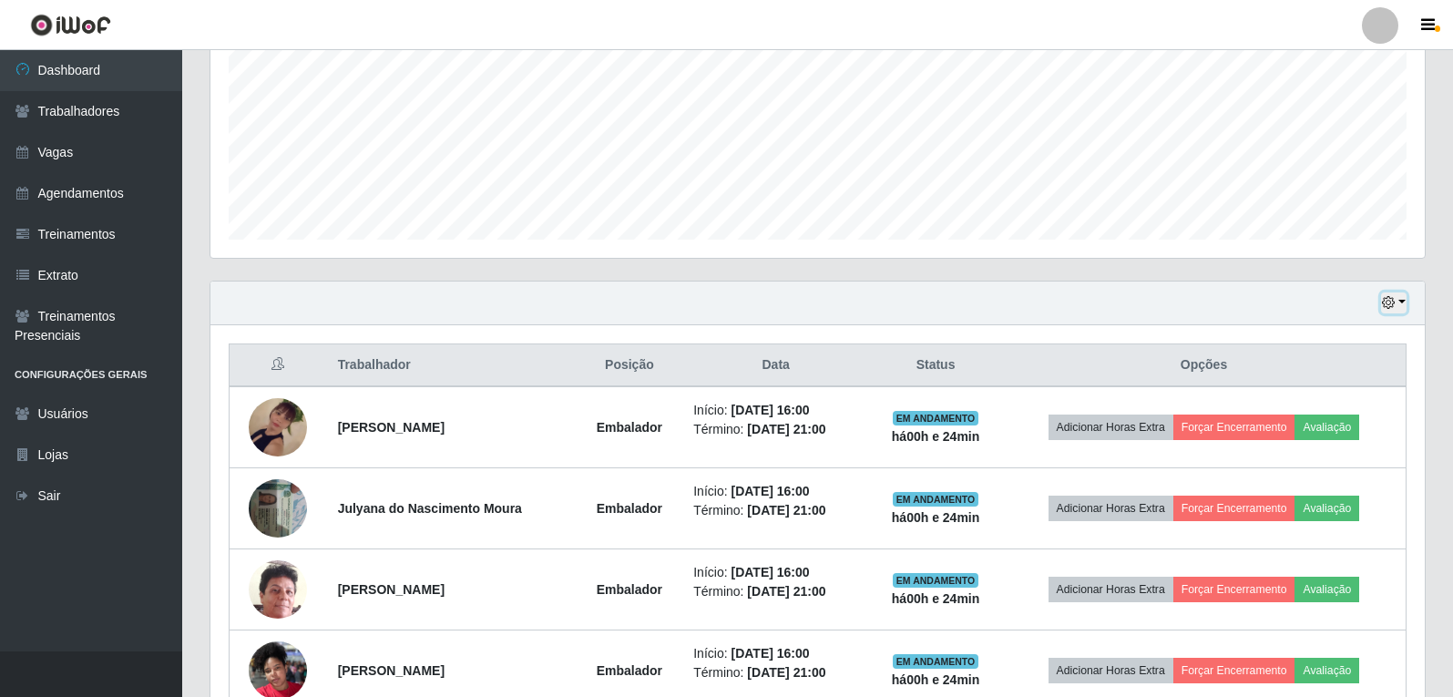
drag, startPoint x: 1394, startPoint y: 302, endPoint x: 1368, endPoint y: 314, distance: 29.3
click at [1392, 302] on icon "button" at bounding box center [1388, 302] width 13 height 13
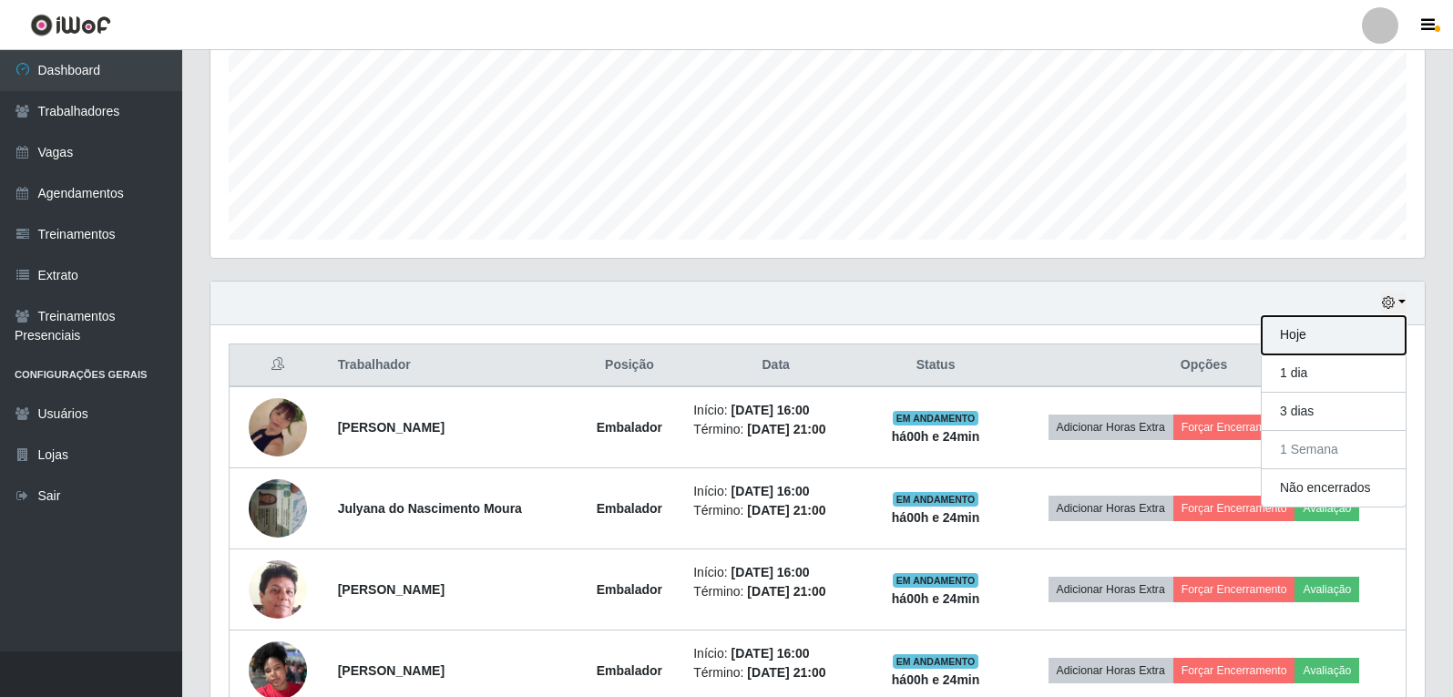
click at [1289, 338] on button "Hoje" at bounding box center [1334, 335] width 144 height 38
